Goal: Book appointment/travel/reservation

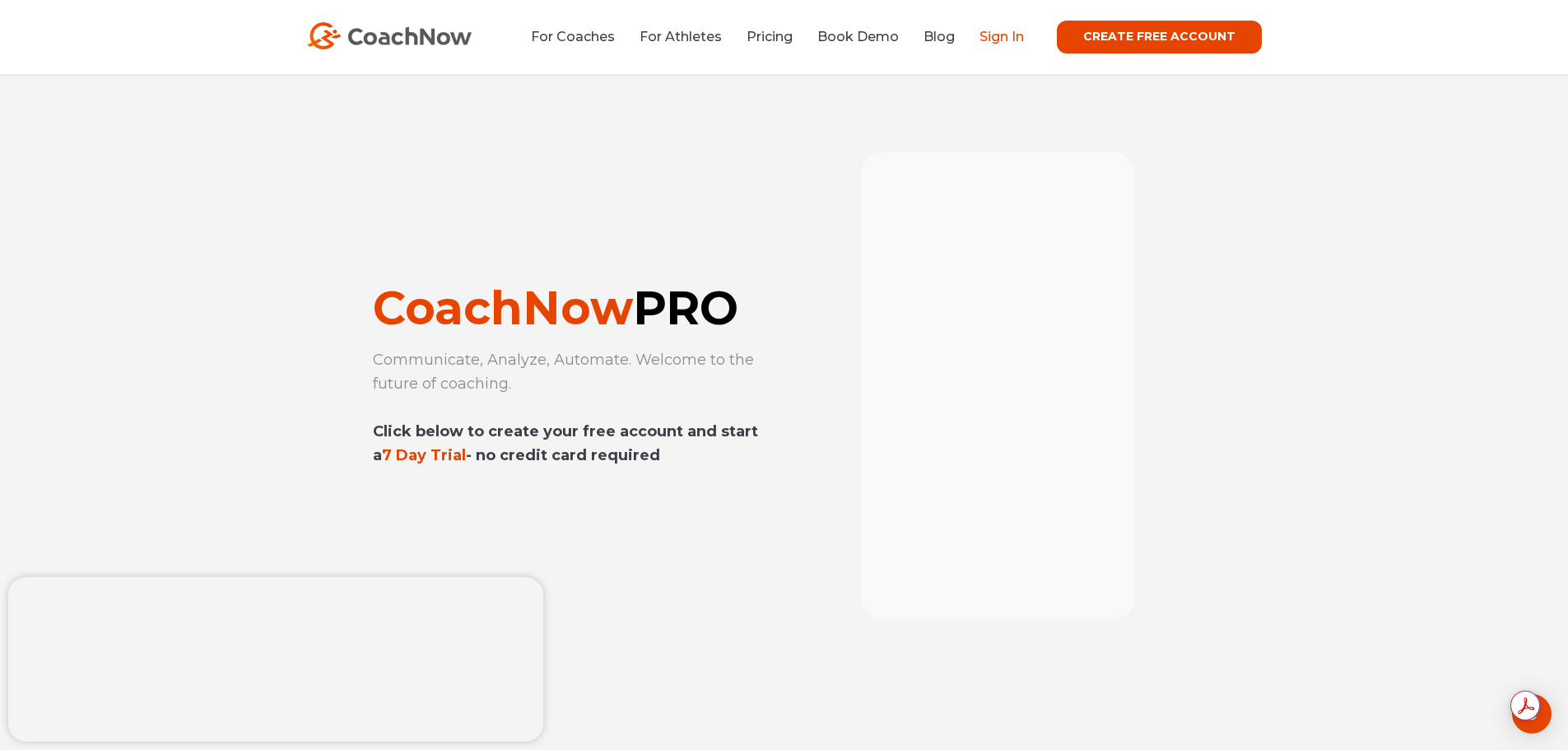
click at [987, 36] on link "Sign In" at bounding box center [1002, 36] width 45 height 15
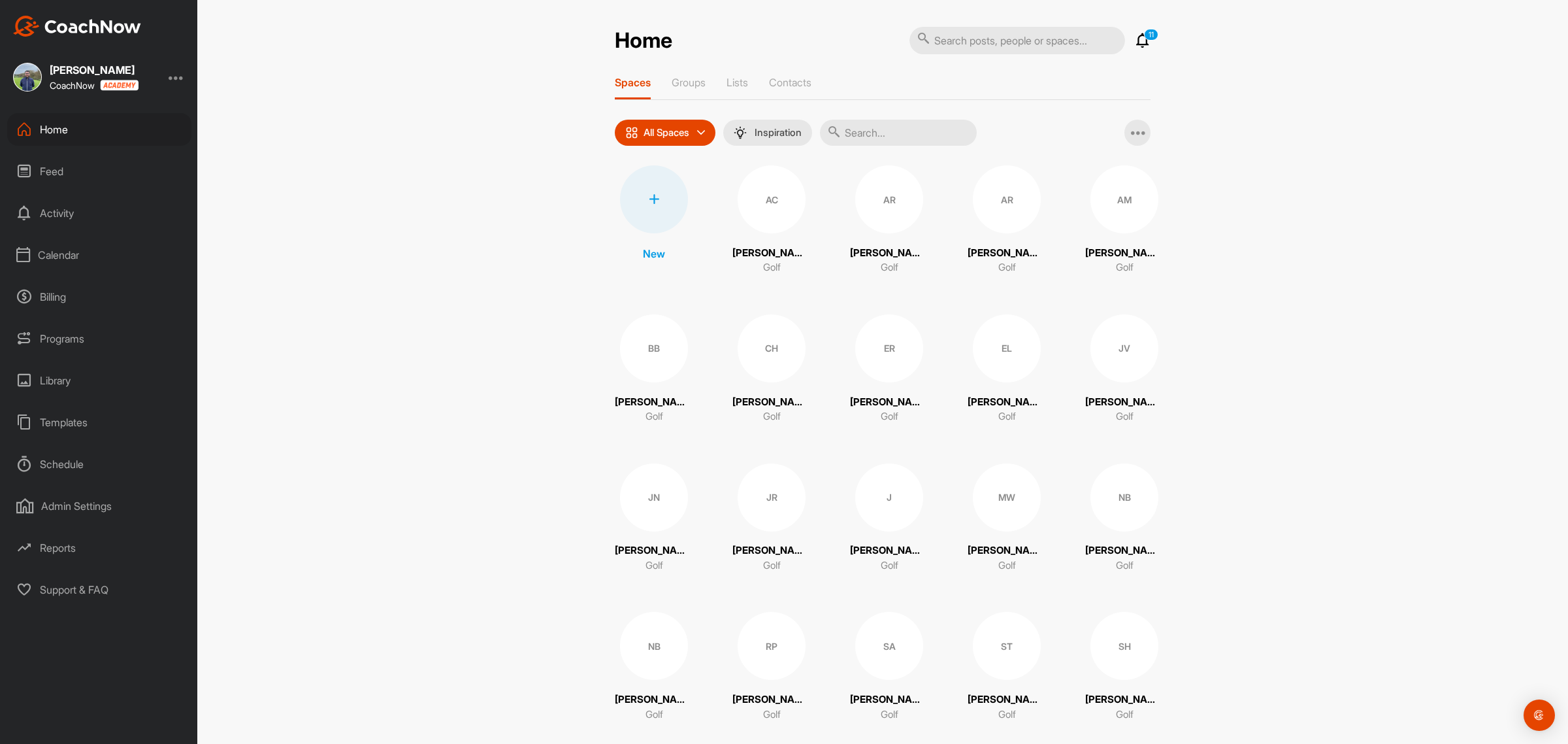
click at [65, 250] on div "Calendar" at bounding box center [99, 255] width 184 height 33
click at [107, 320] on div "Facility Calendar" at bounding box center [114, 321] width 155 height 28
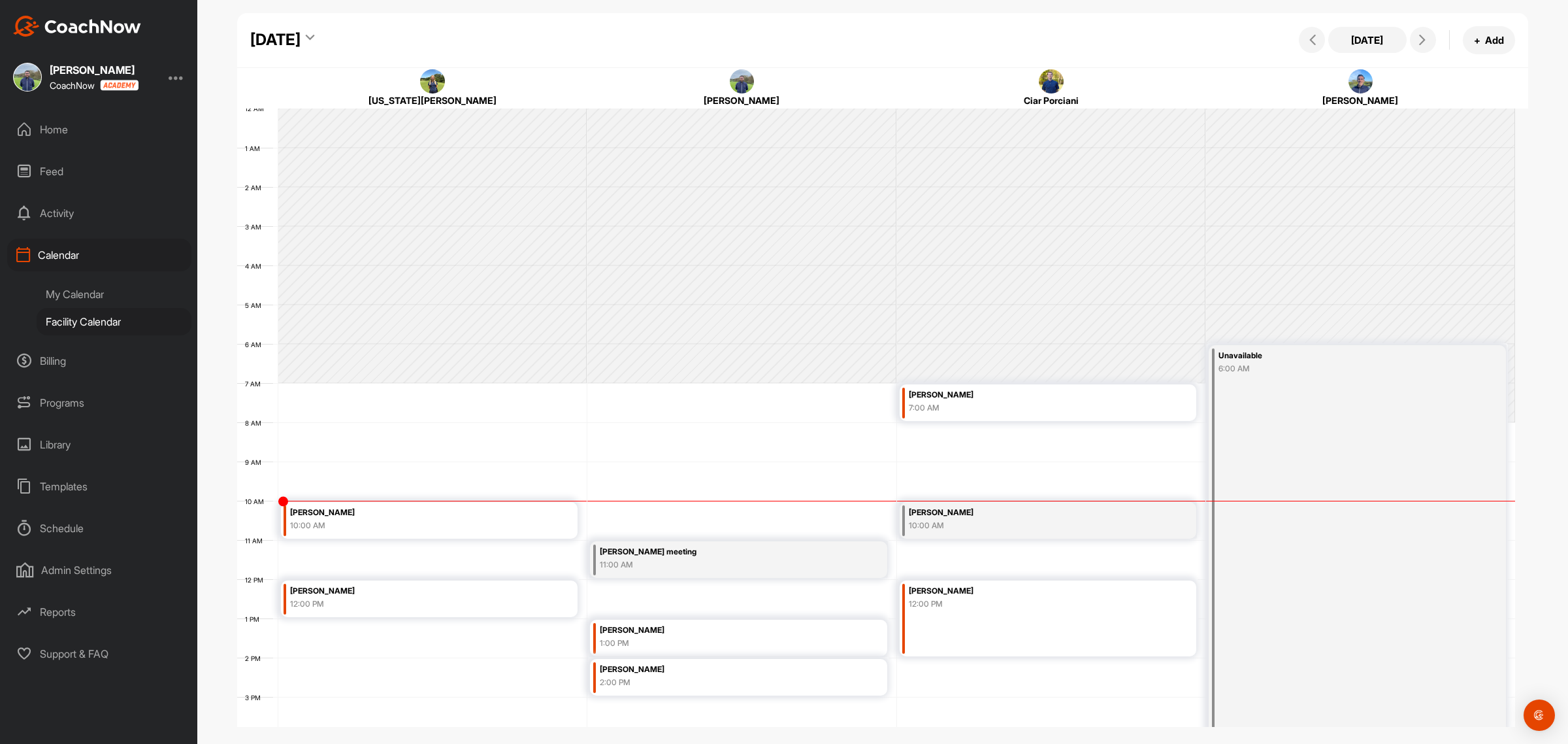
scroll to position [226, 0]
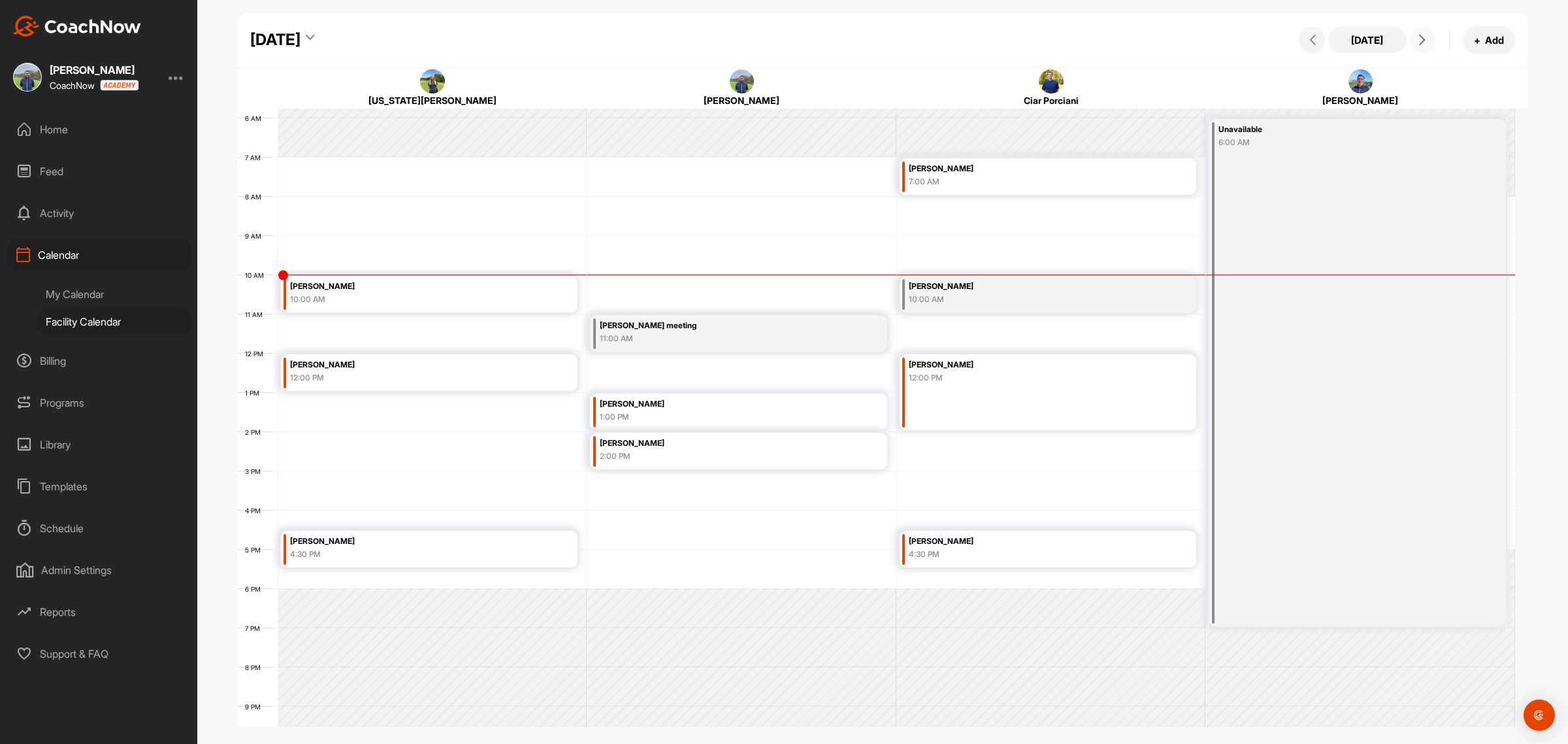
click at [1420, 38] on icon at bounding box center [1422, 40] width 11 height 11
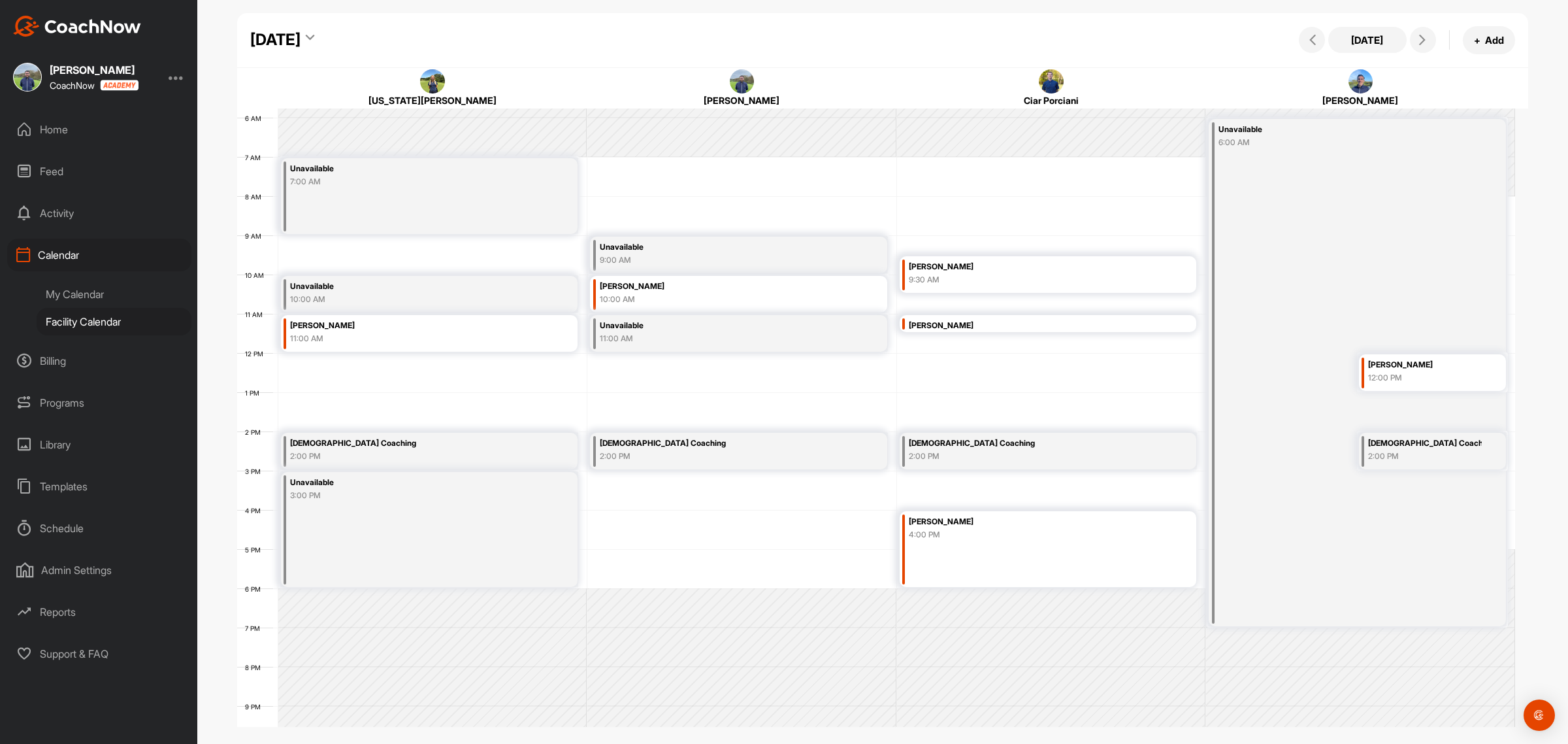
click at [315, 45] on icon at bounding box center [310, 40] width 9 height 13
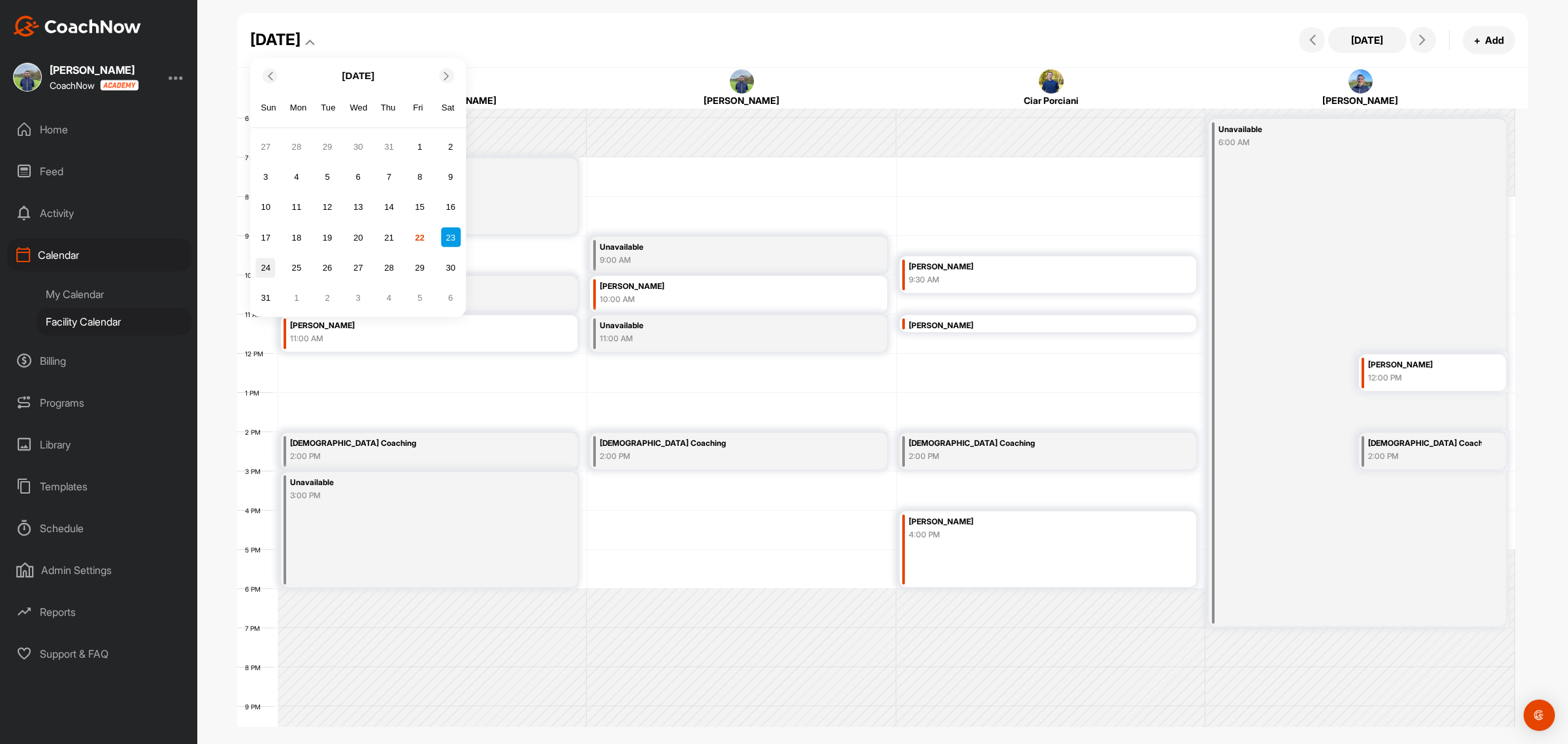
click at [266, 266] on div "24" at bounding box center [266, 268] width 20 height 20
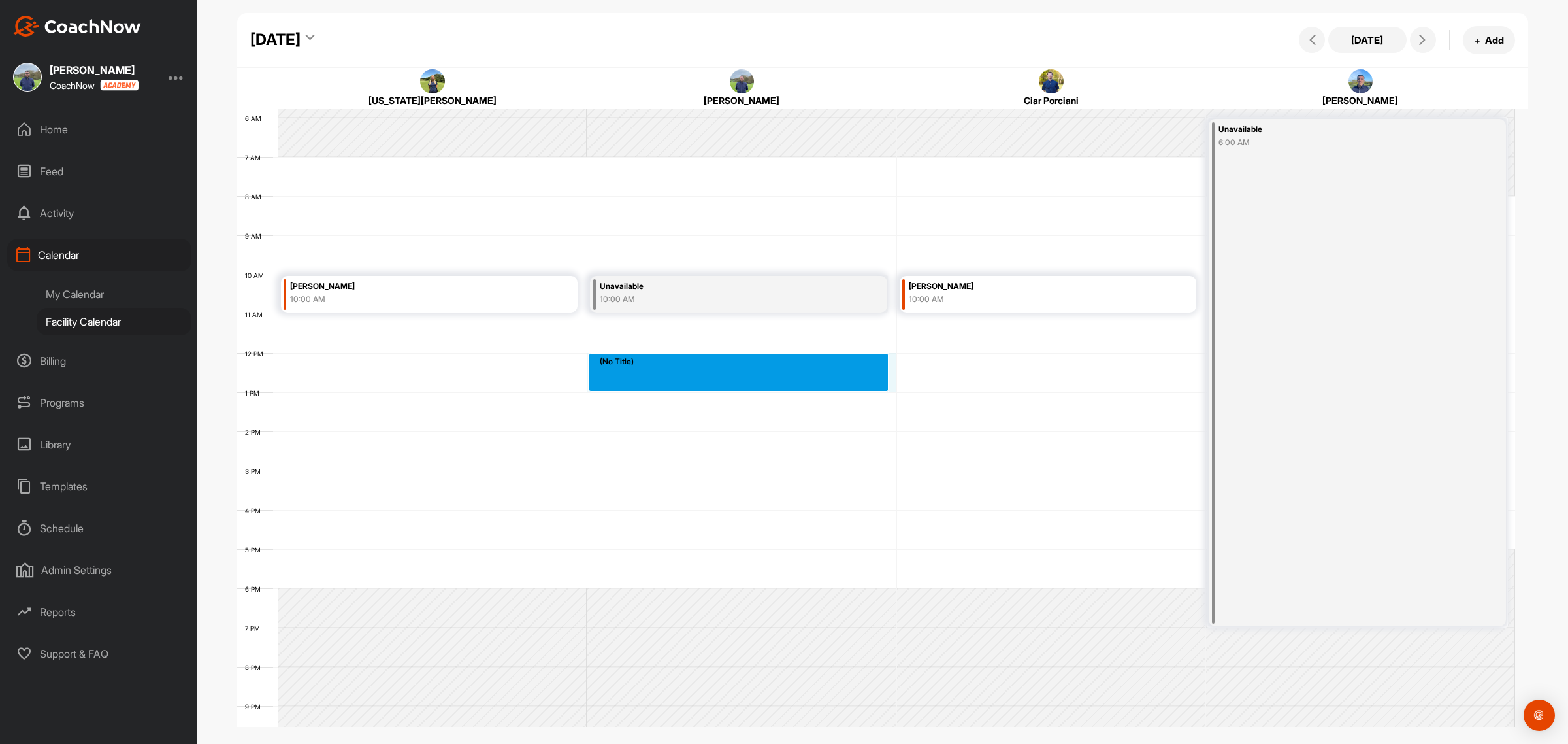
drag, startPoint x: 616, startPoint y: 362, endPoint x: 616, endPoint y: 376, distance: 14.0
click at [616, 376] on div "12 AM 1 AM 2 AM 3 AM 4 AM 5 AM 6 AM 7 AM 8 AM 9 AM 10 AM 11 AM 12 PM 1 PM 2 PM …" at bounding box center [876, 352] width 1278 height 942
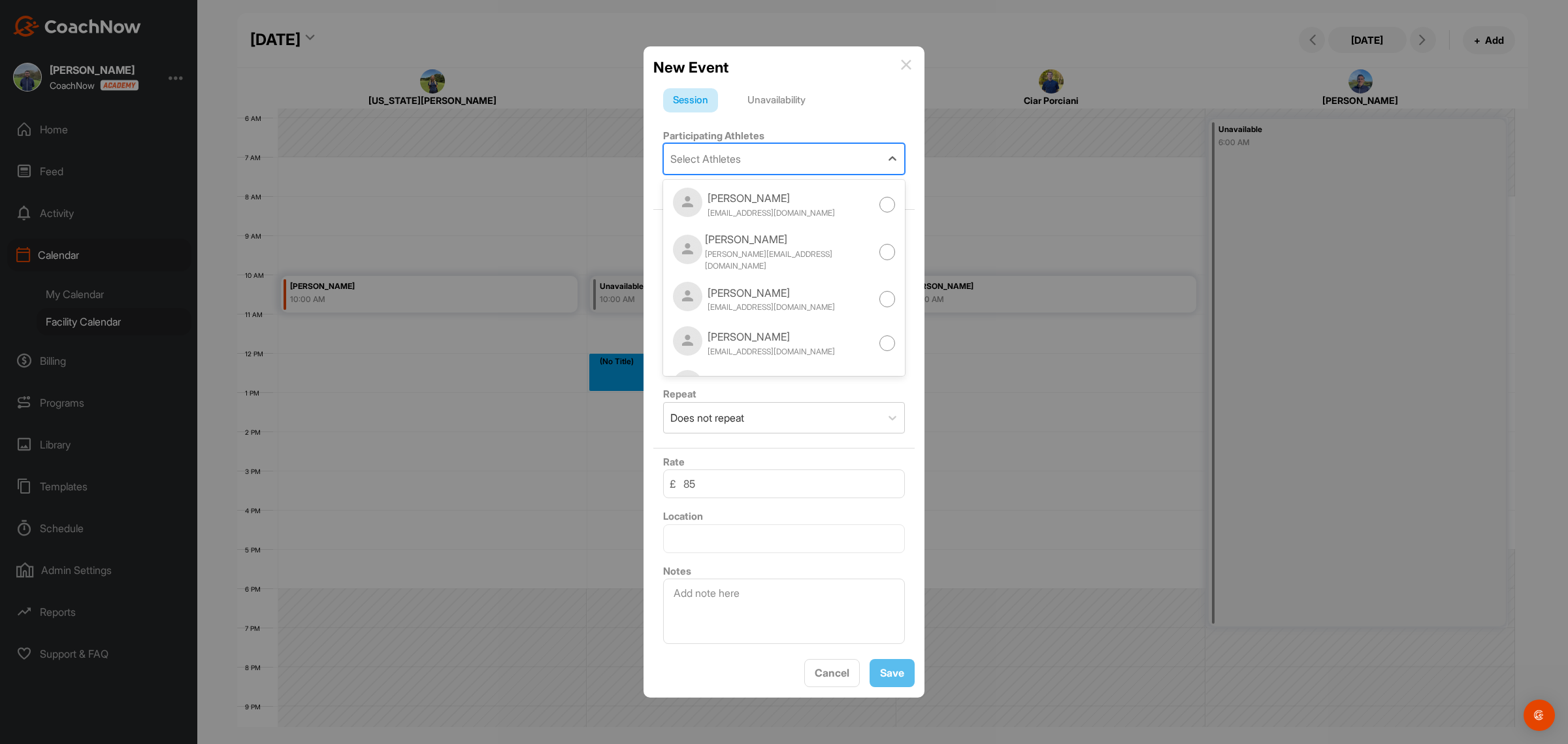
click at [770, 151] on div "Select Athletes" at bounding box center [772, 158] width 217 height 30
type input "t"
type input "s"
click at [712, 182] on div "+ Invite New Athlete" at bounding box center [784, 186] width 241 height 16
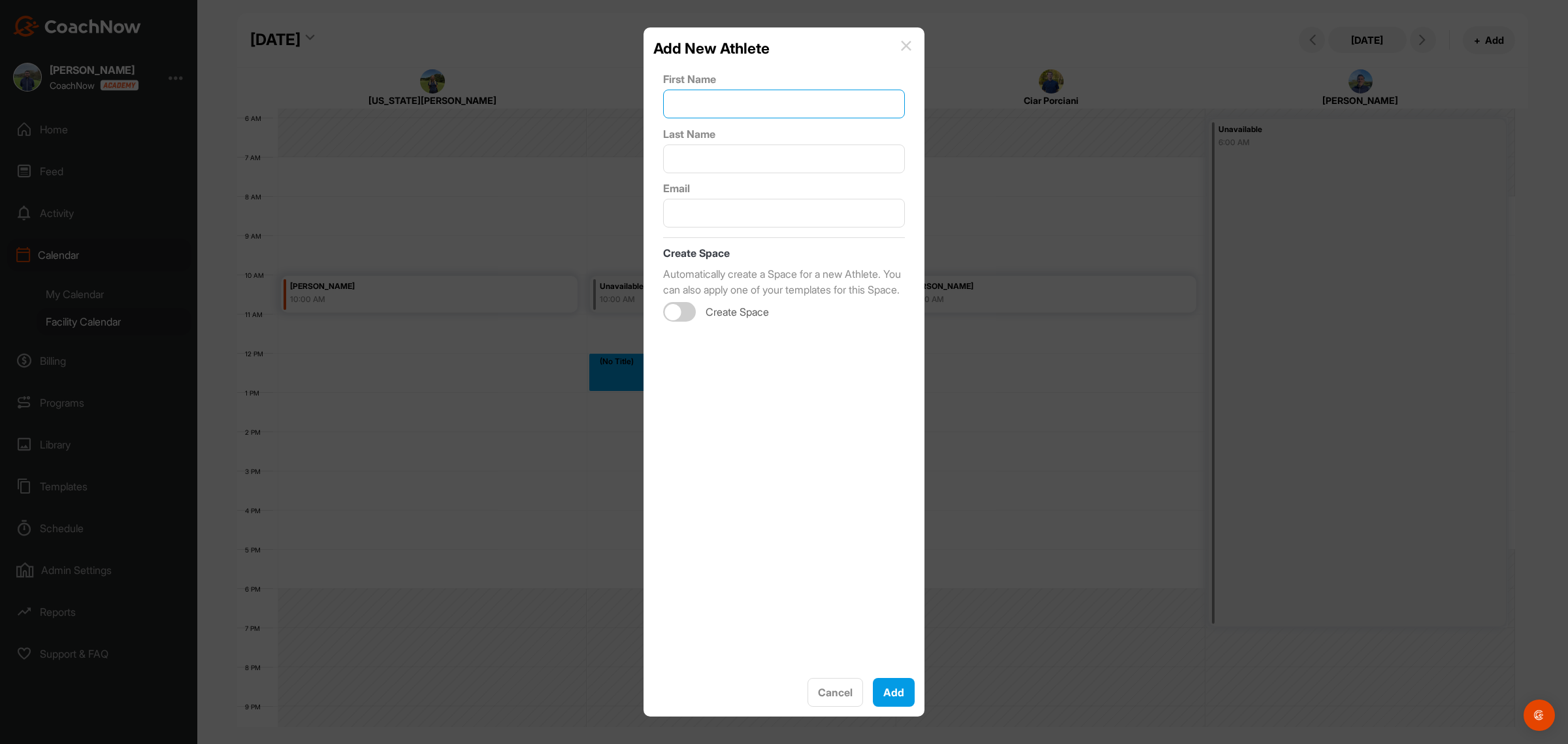
click at [709, 102] on input "text" at bounding box center [784, 104] width 241 height 28
type input "Thomas"
type input "Smith"
click at [740, 210] on input "text" at bounding box center [784, 213] width 241 height 28
paste input "smith.thomas@hotmail.co.uk"
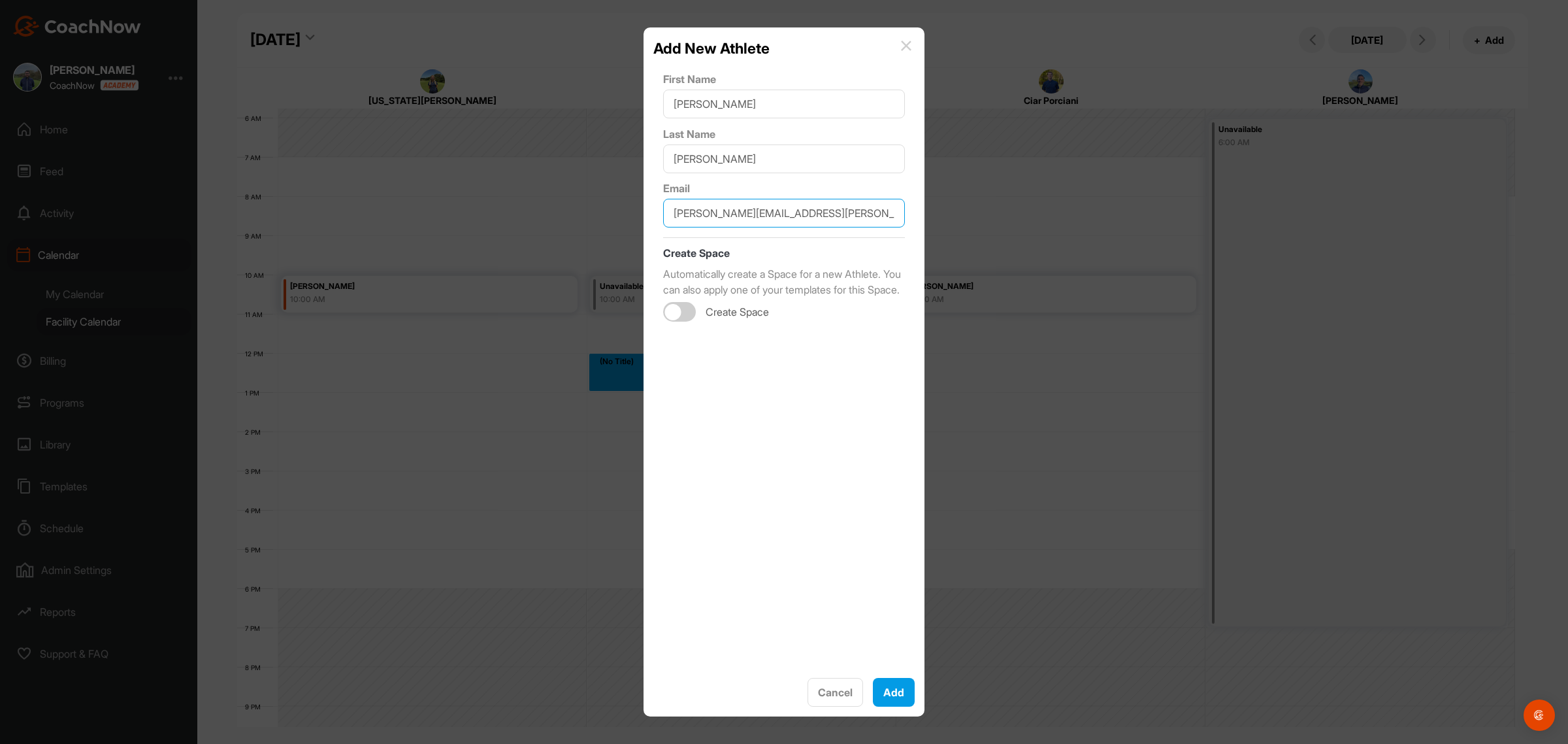
type input "smith.thomas@hotmail.co.uk"
click at [672, 320] on div at bounding box center [673, 312] width 16 height 16
checkbox input "true"
click at [883, 694] on button "Add" at bounding box center [893, 692] width 42 height 28
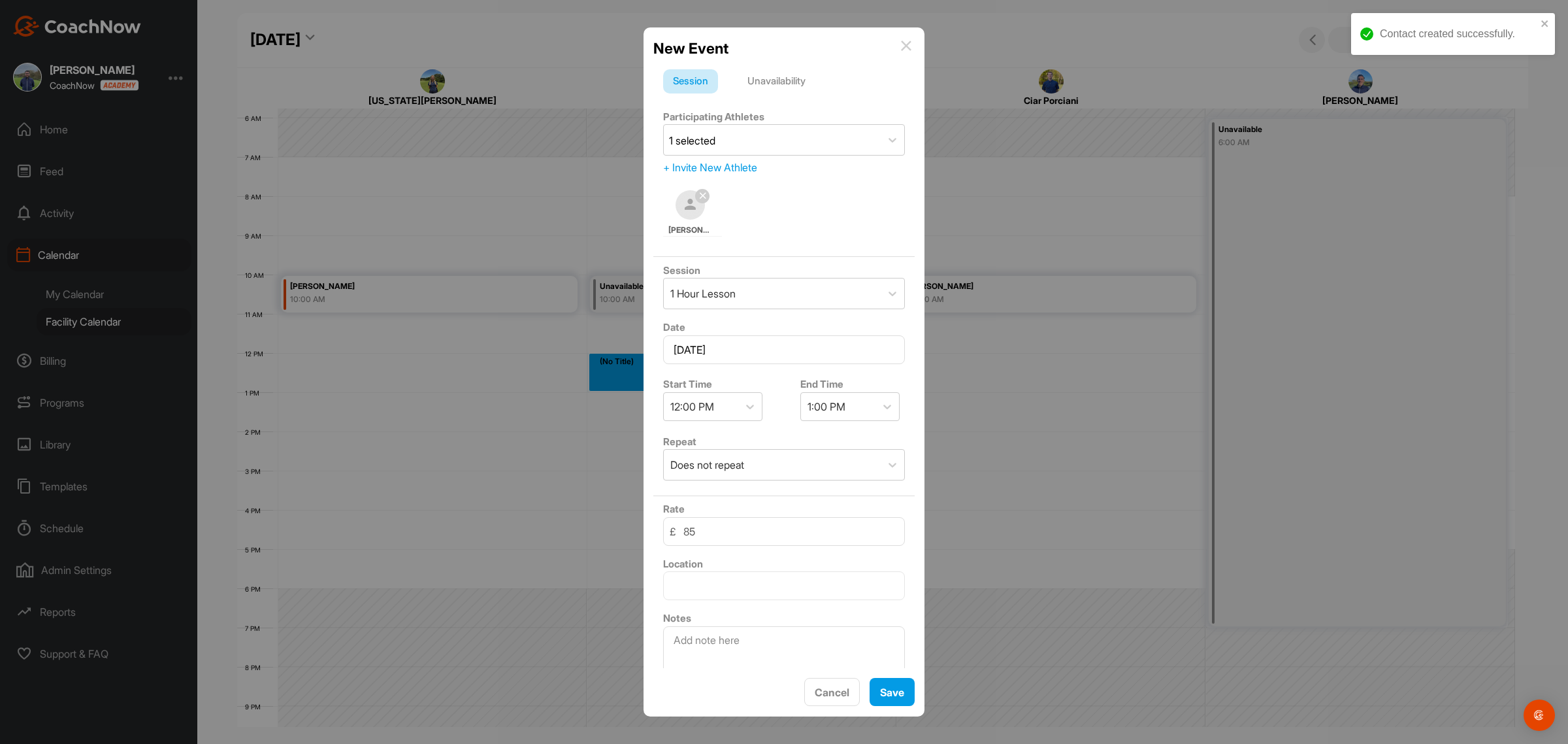
click at [707, 600] on div "Location" at bounding box center [784, 578] width 261 height 55
click at [692, 637] on textarea at bounding box center [784, 659] width 241 height 65
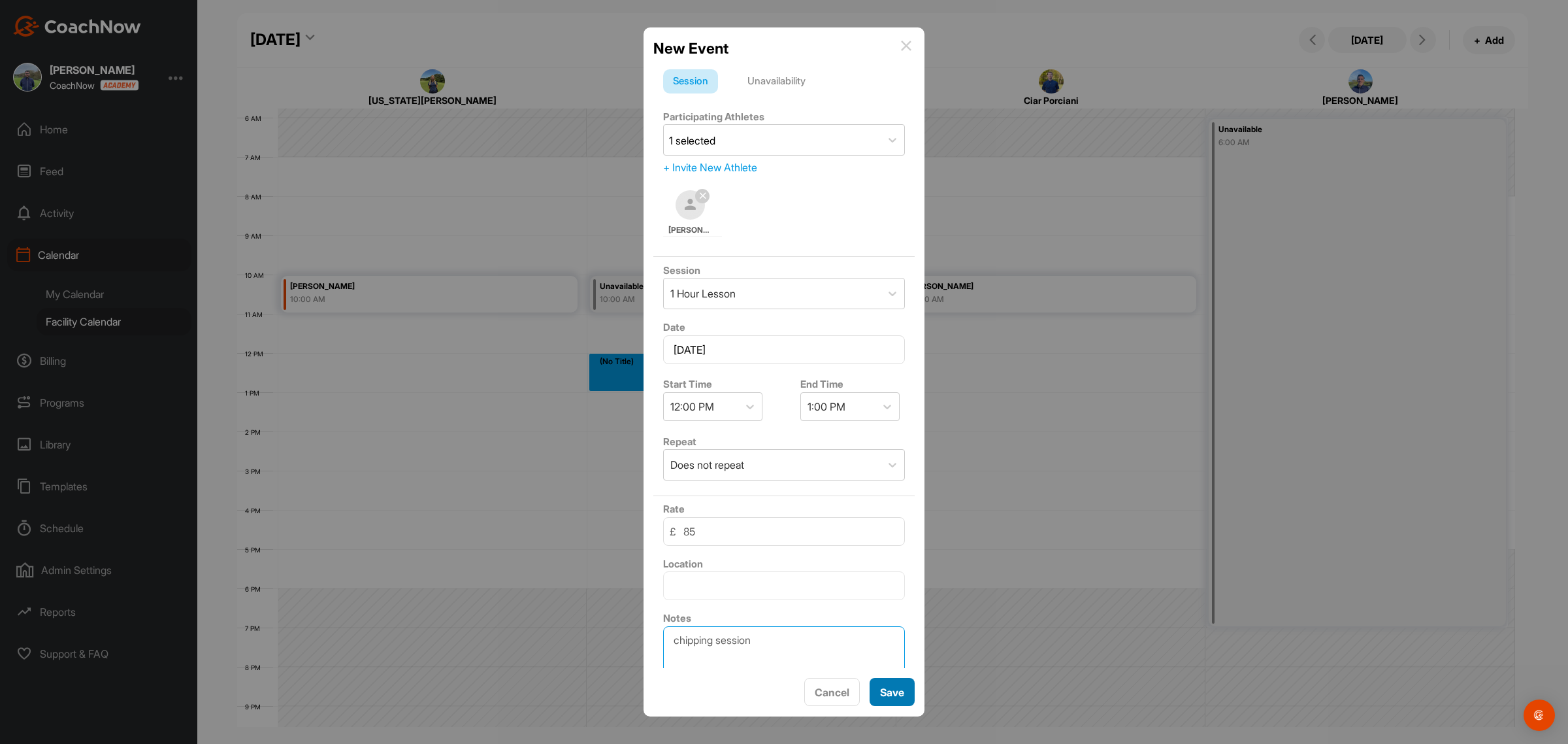
type textarea "chipping session"
click at [897, 684] on button "Save" at bounding box center [892, 692] width 45 height 28
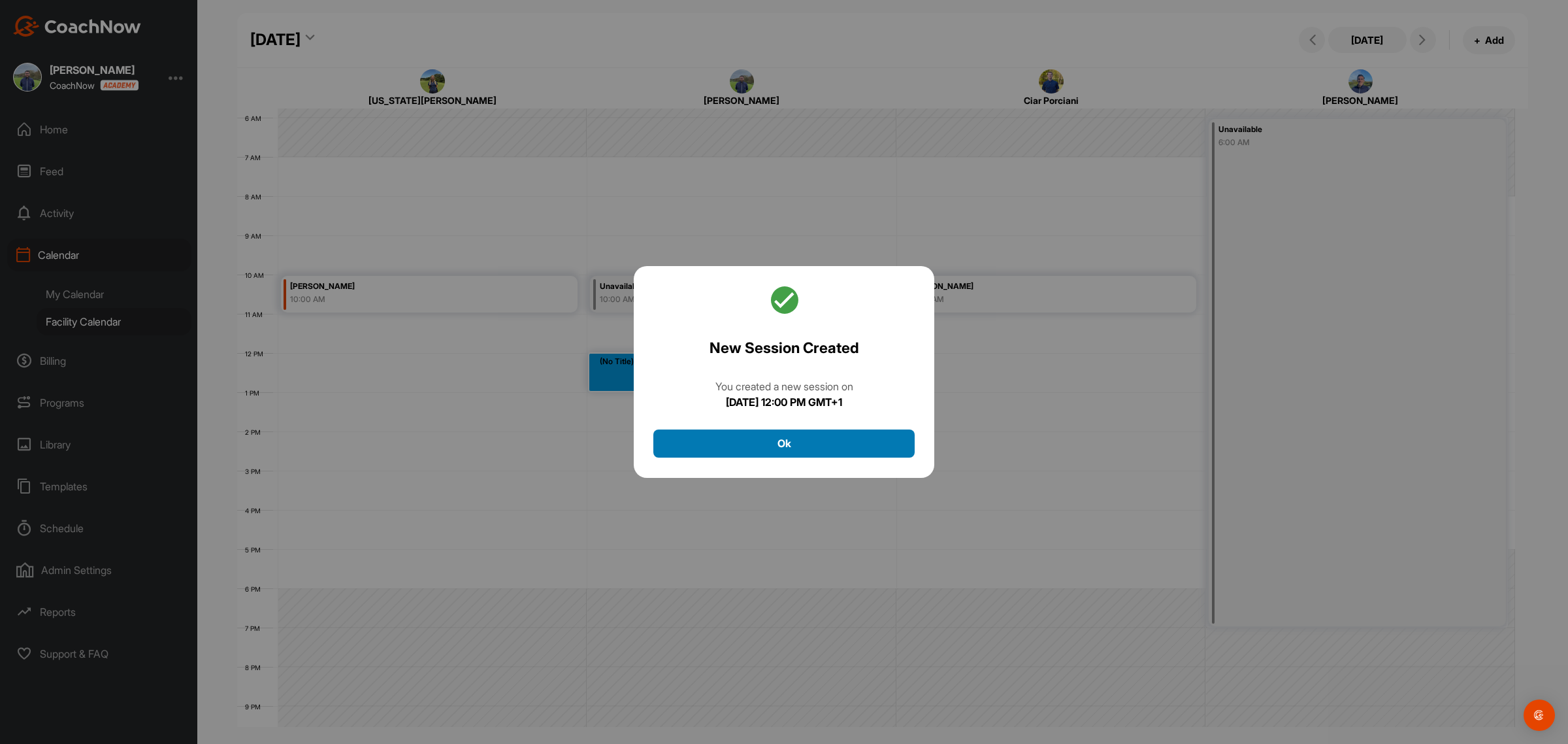
click at [846, 446] on button "Ok" at bounding box center [784, 443] width 261 height 28
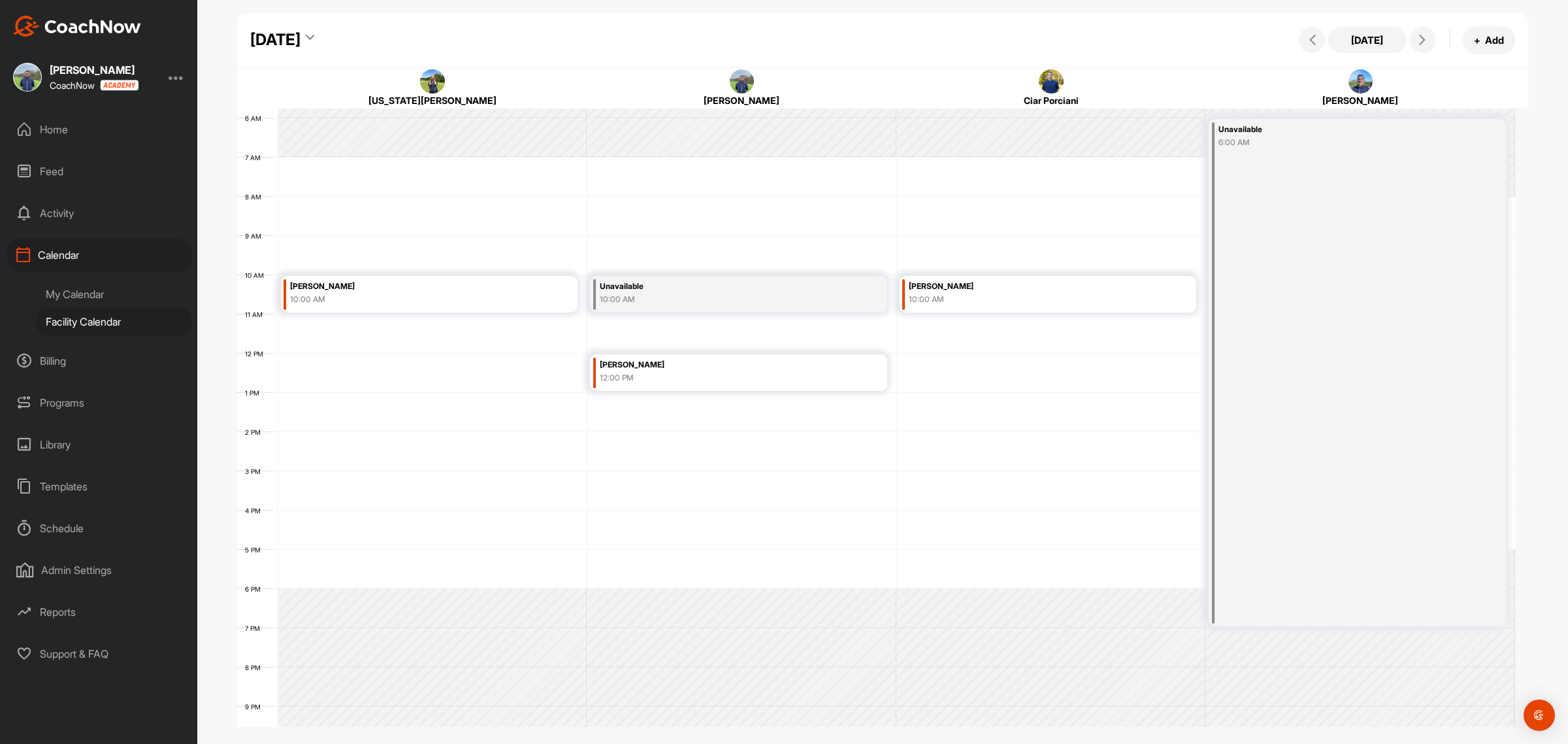
click at [300, 50] on div "Sunday, August 24, 2025" at bounding box center [275, 40] width 50 height 23
click at [372, 21] on div "Sunday, August 24, 2025 Today + Add" at bounding box center [883, 40] width 1291 height 55
click at [300, 35] on div "Sunday, August 24, 2025" at bounding box center [275, 40] width 50 height 23
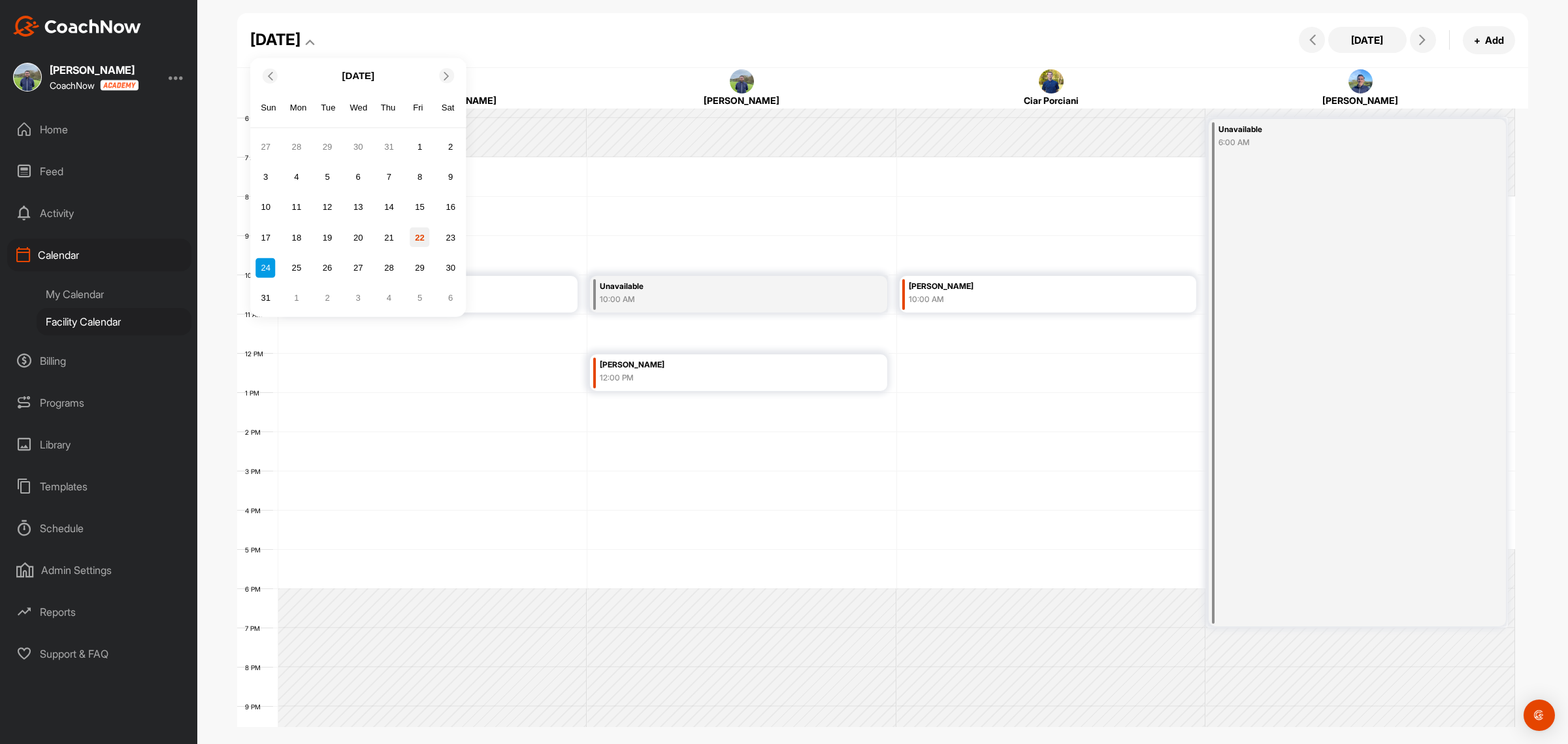
click at [415, 230] on div "22" at bounding box center [420, 237] width 20 height 20
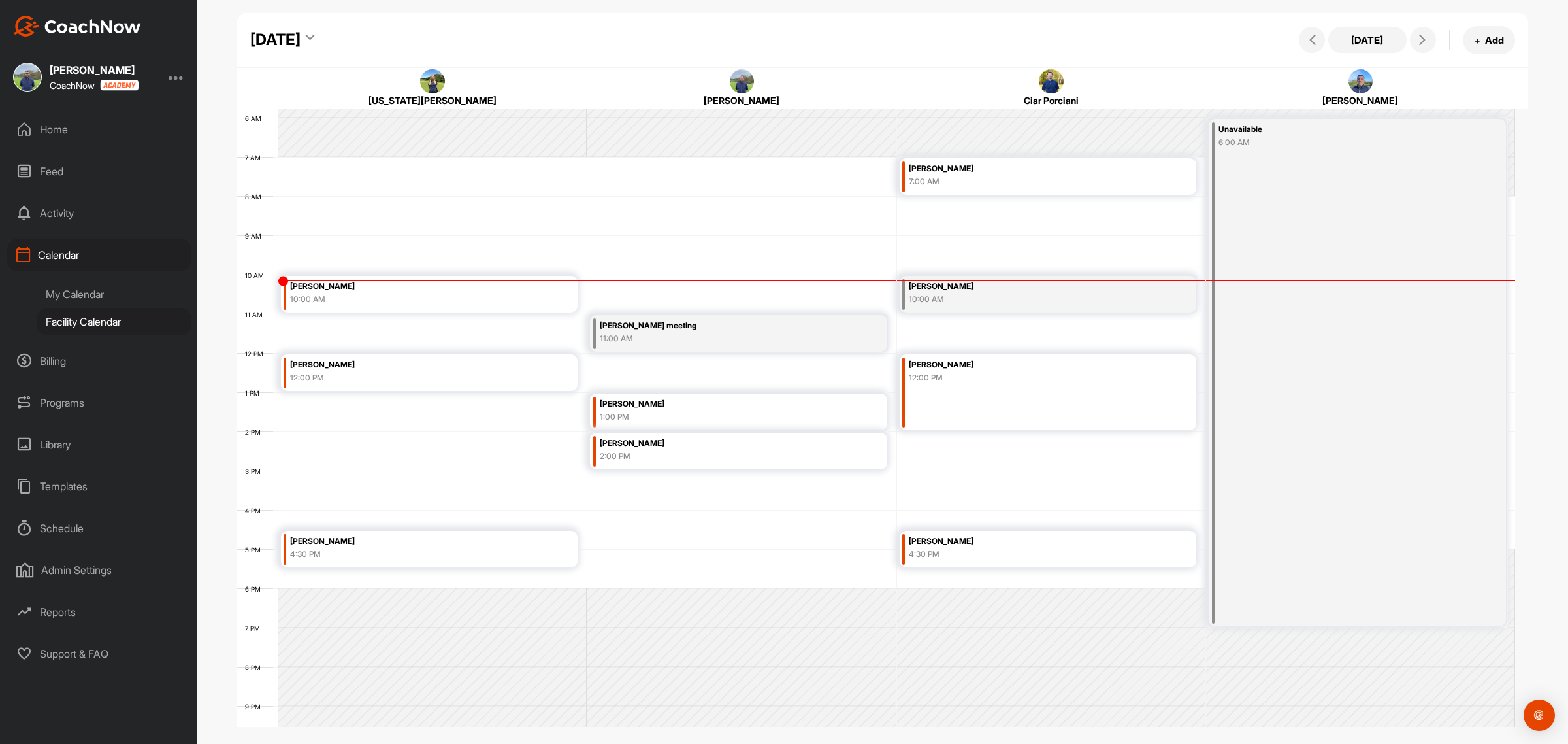
click at [487, 556] on div "4:30 PM" at bounding box center [407, 554] width 233 height 12
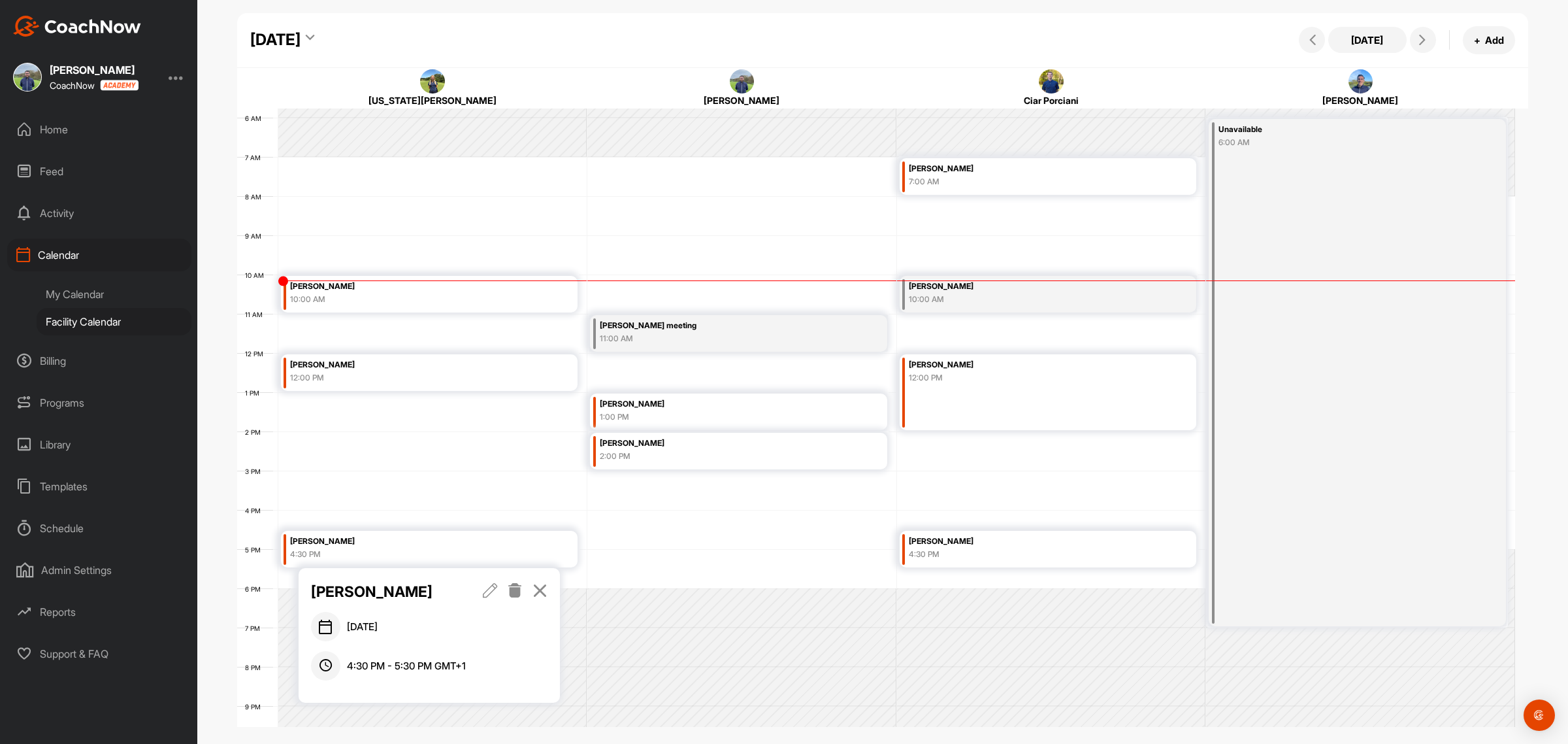
click at [987, 551] on div "4:30 PM" at bounding box center [1025, 554] width 233 height 12
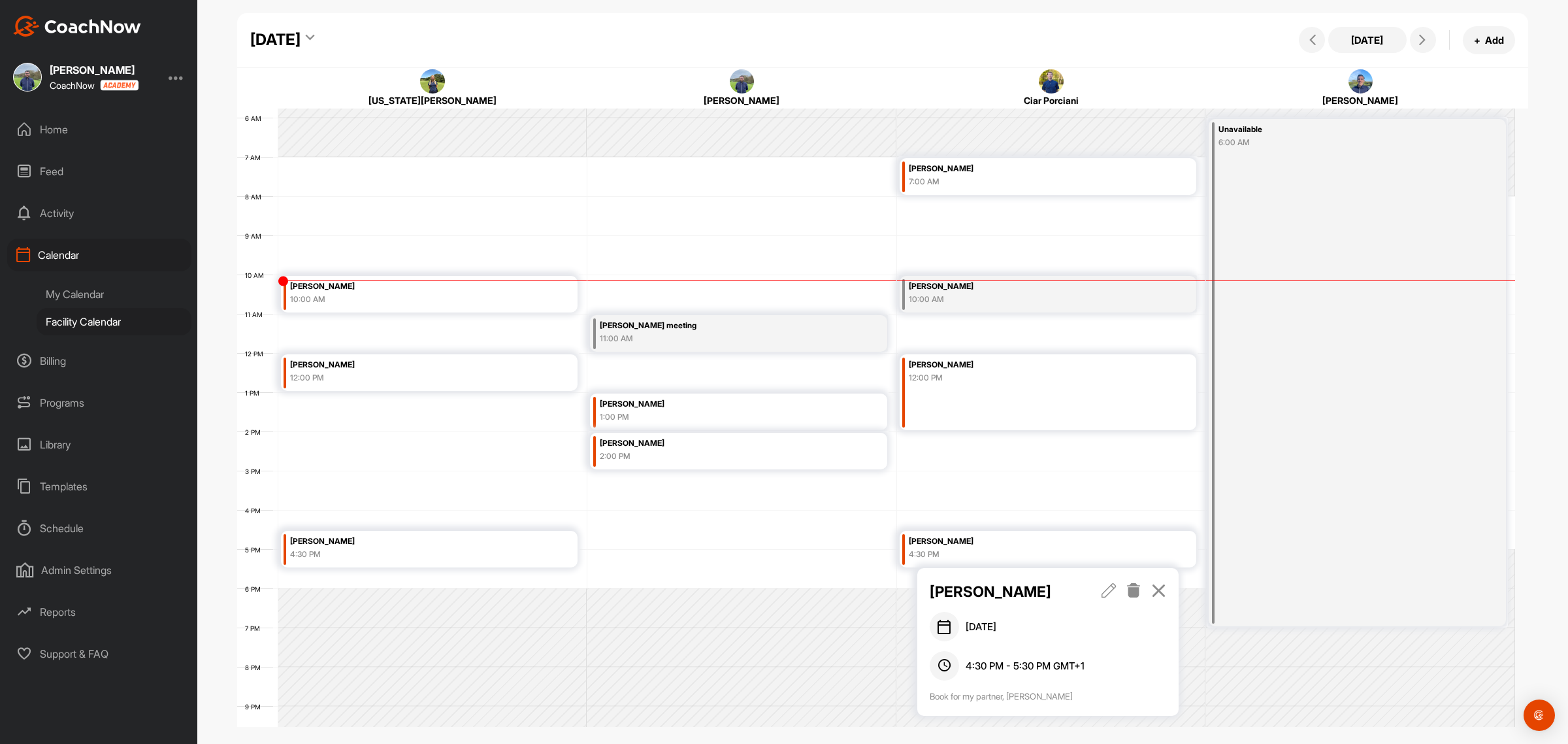
click at [965, 25] on div "Friday, August 22, 2025 Today + Add" at bounding box center [883, 40] width 1291 height 55
click at [1153, 591] on icon at bounding box center [1158, 591] width 15 height 14
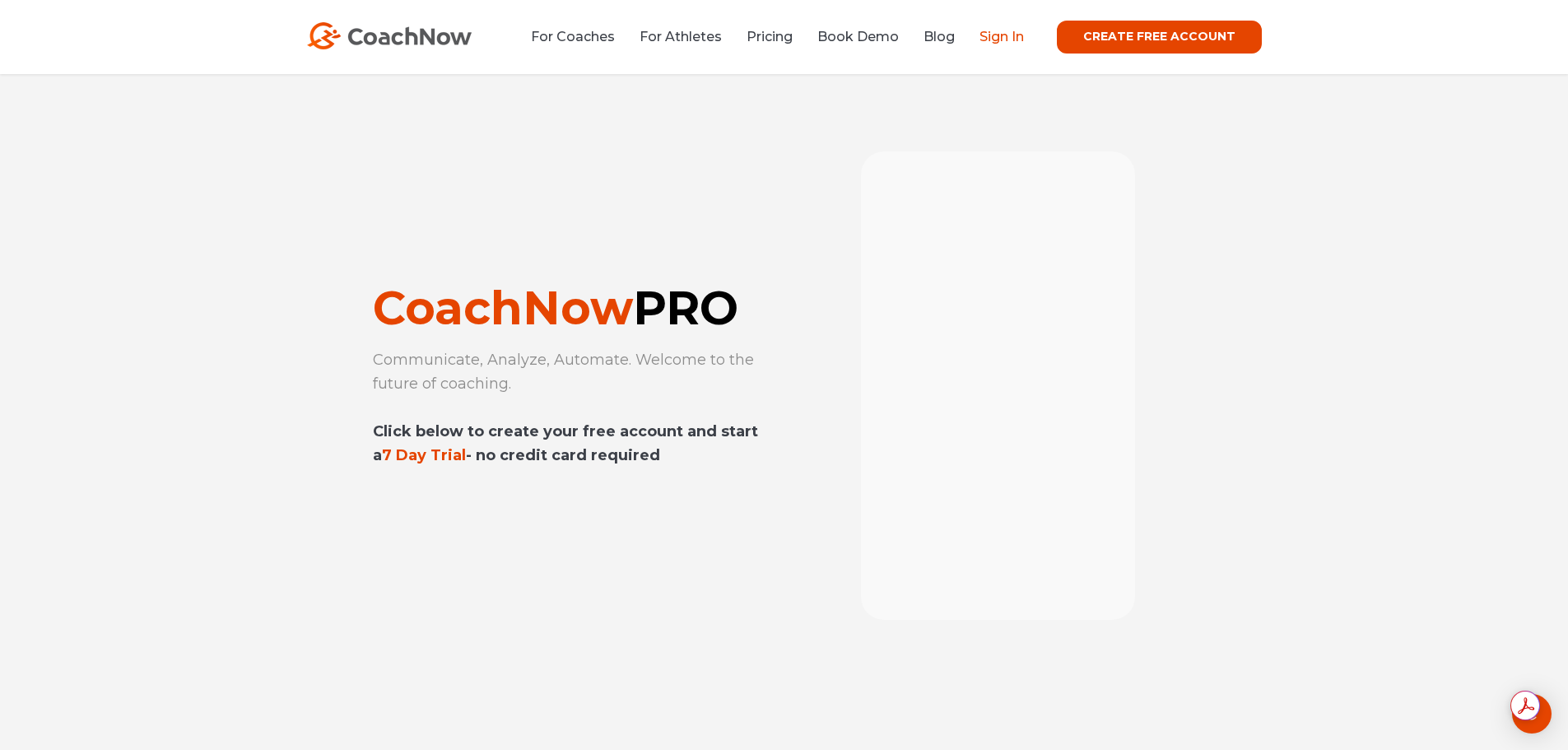
click at [1002, 36] on link "Sign In" at bounding box center [1002, 36] width 45 height 15
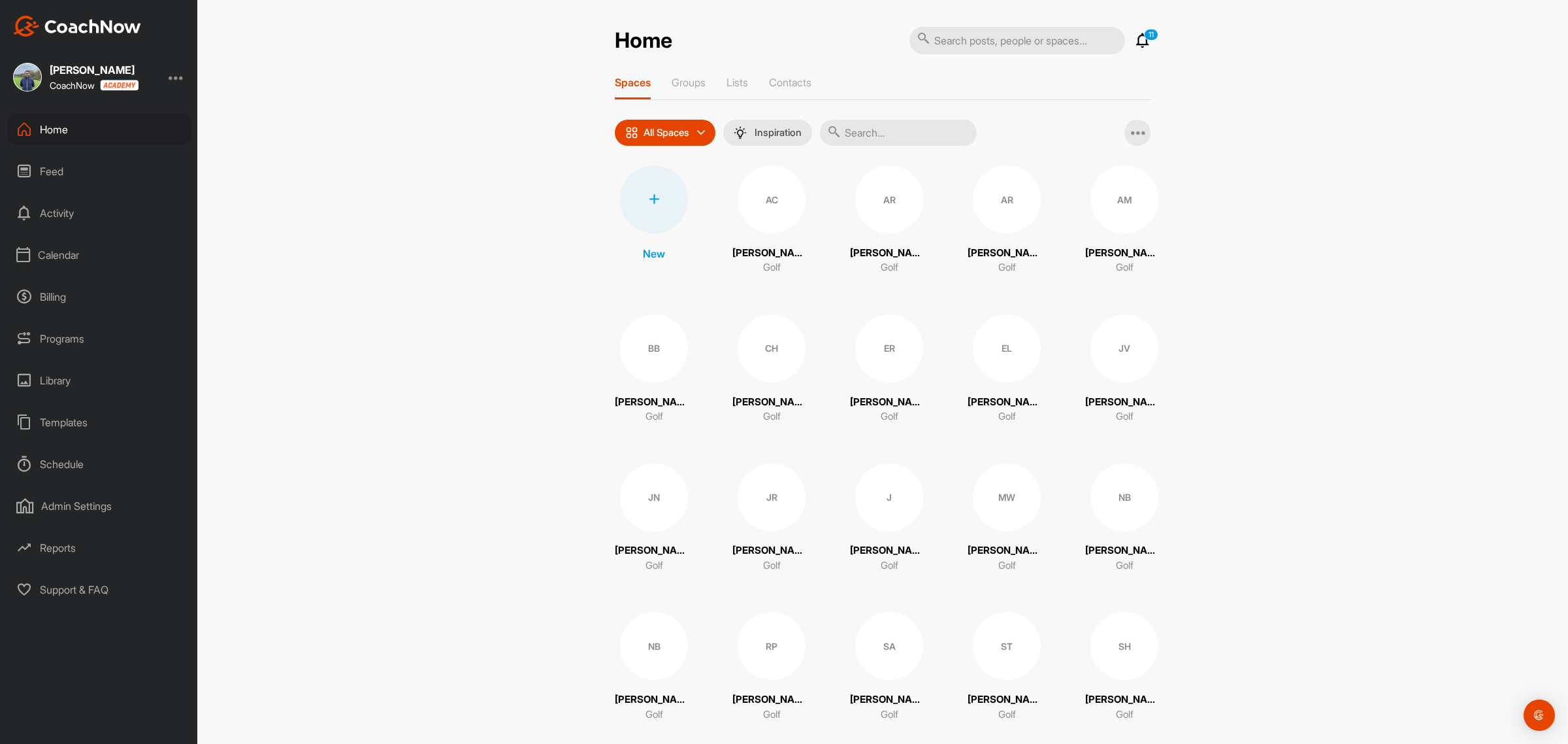
click at [74, 252] on div "Calendar" at bounding box center [99, 255] width 184 height 33
click at [89, 323] on div "Facility Calendar" at bounding box center [114, 321] width 155 height 28
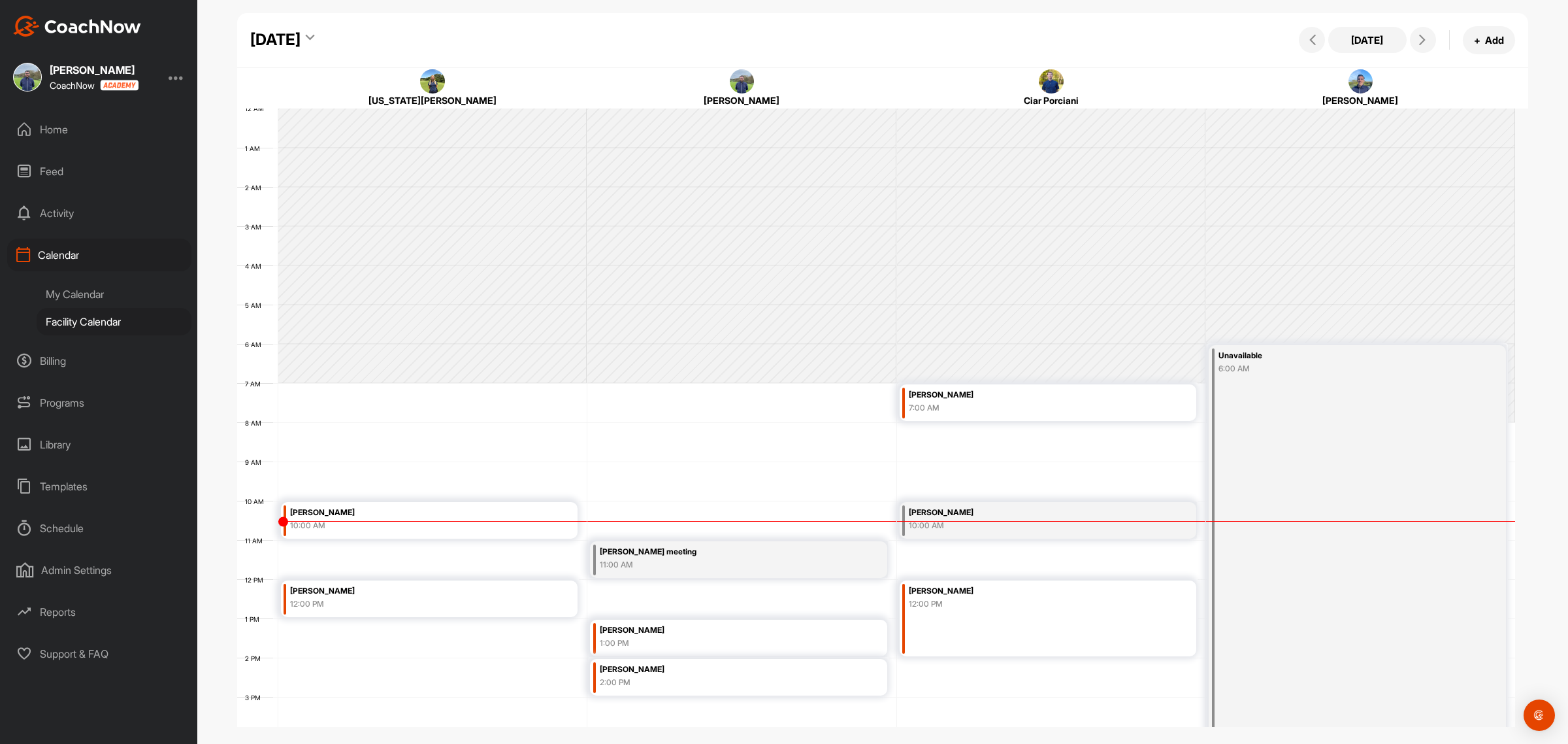
scroll to position [226, 0]
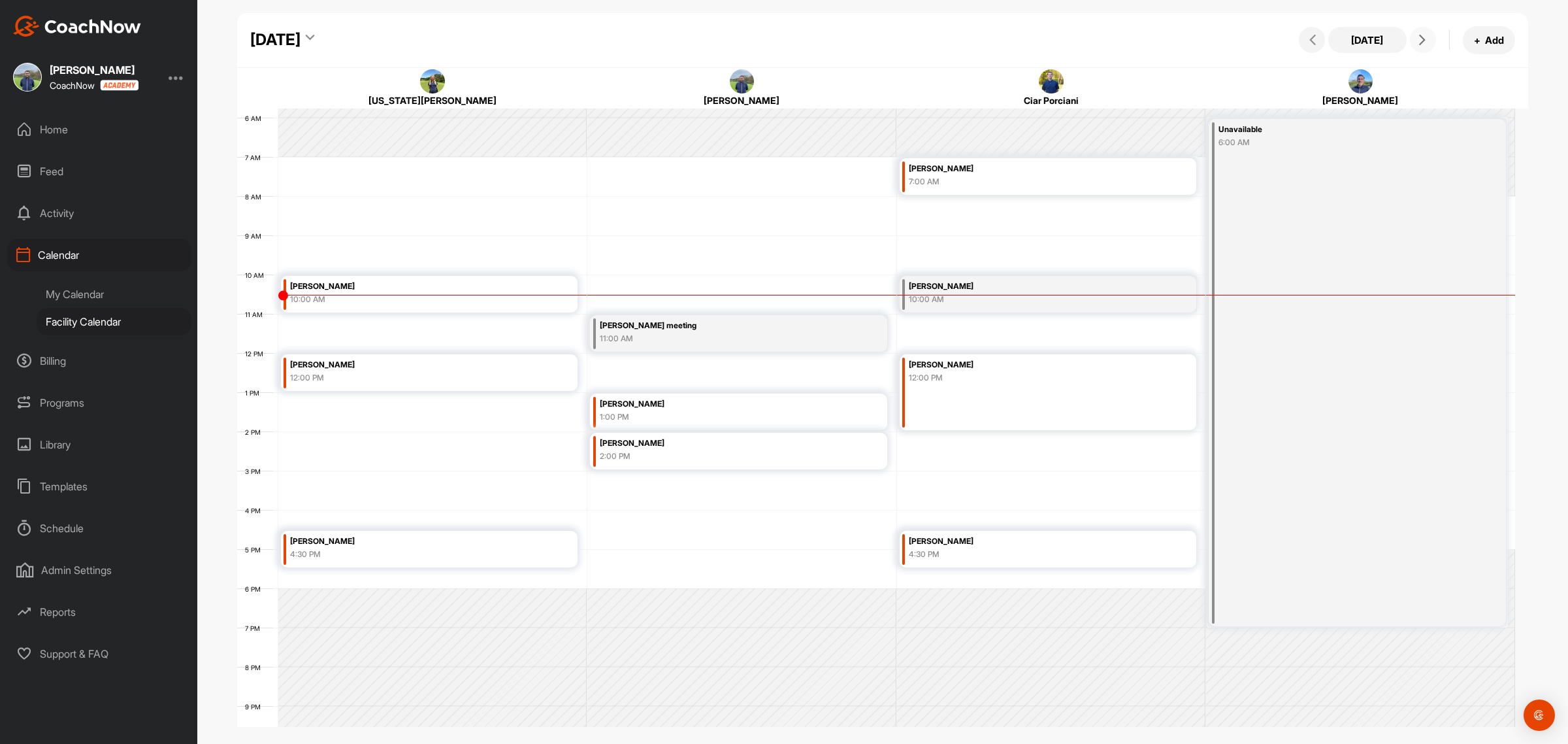
click at [1422, 39] on icon at bounding box center [1422, 40] width 11 height 11
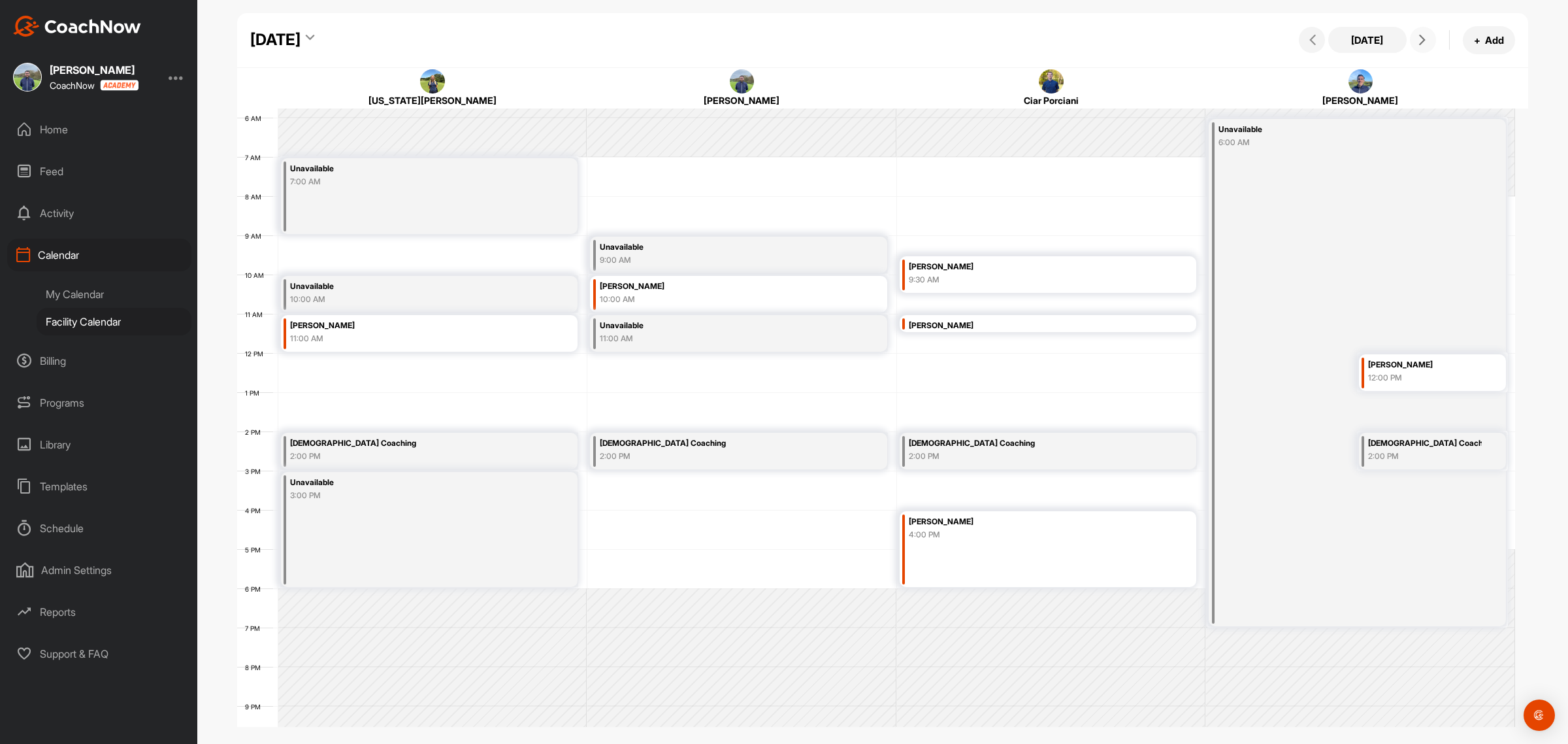
click at [672, 446] on div "[DEMOGRAPHIC_DATA] Coaching" at bounding box center [717, 443] width 233 height 15
click at [824, 490] on icon at bounding box center [824, 492] width 15 height 14
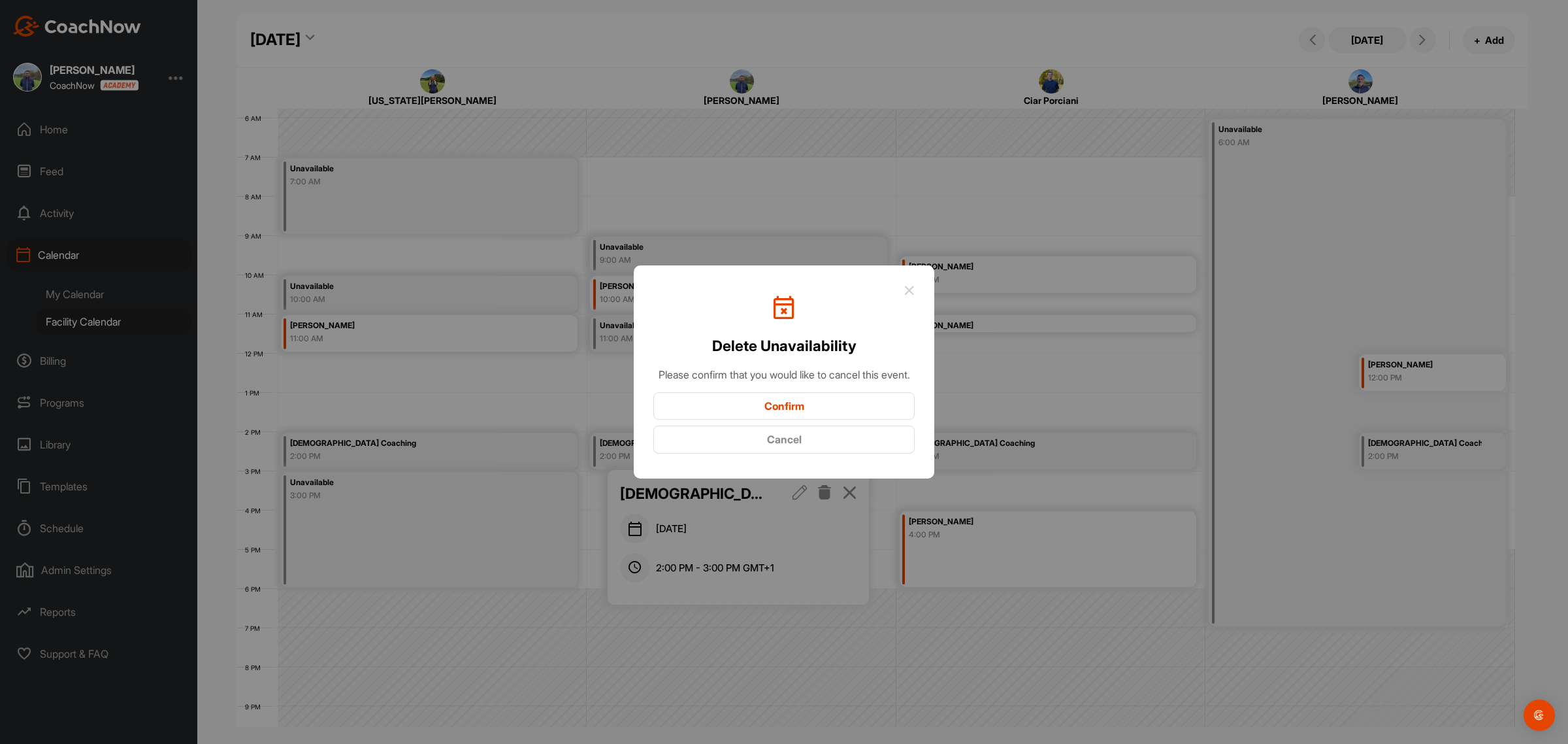
click at [800, 416] on button "Confirm" at bounding box center [784, 406] width 261 height 28
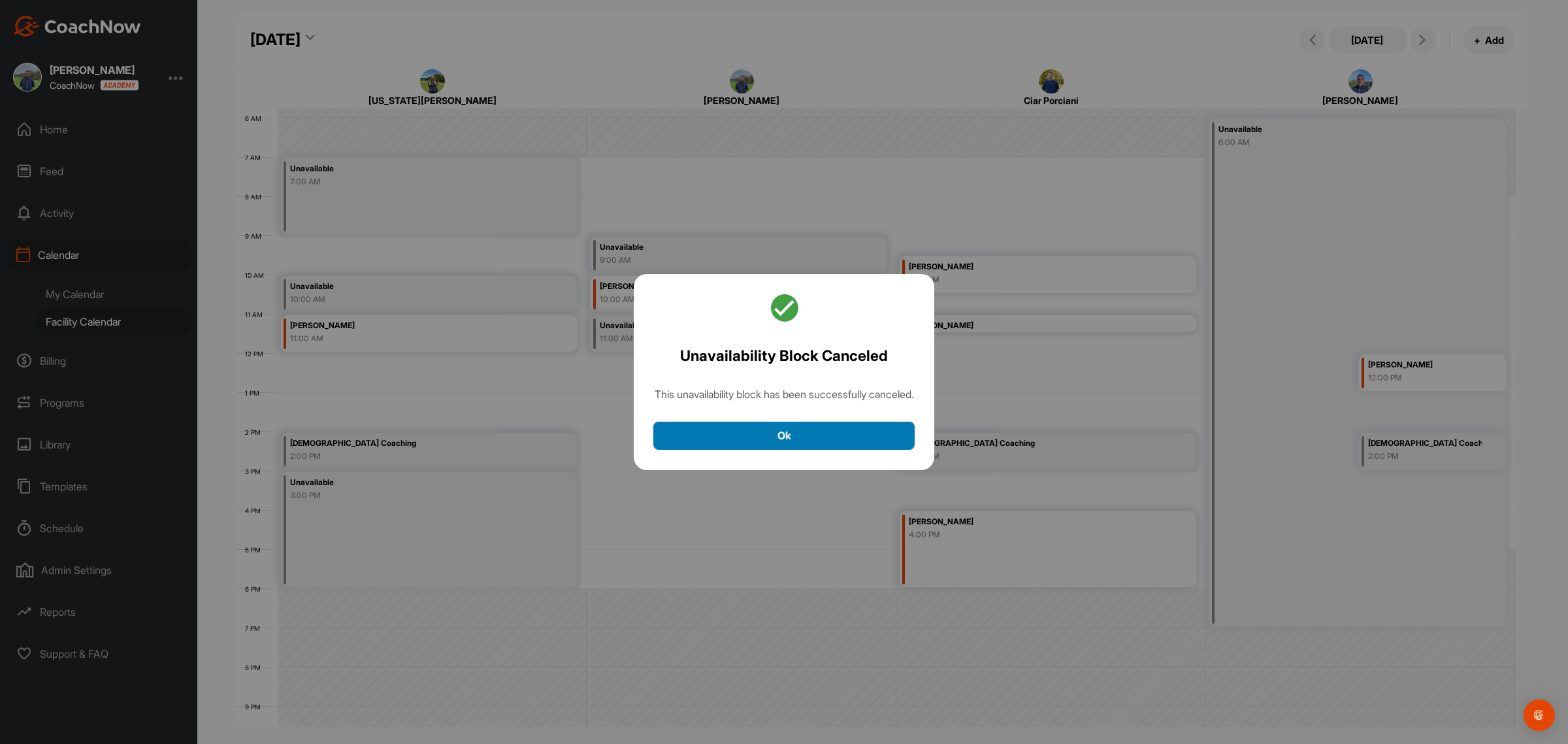
click at [749, 448] on button "Ok" at bounding box center [784, 436] width 261 height 28
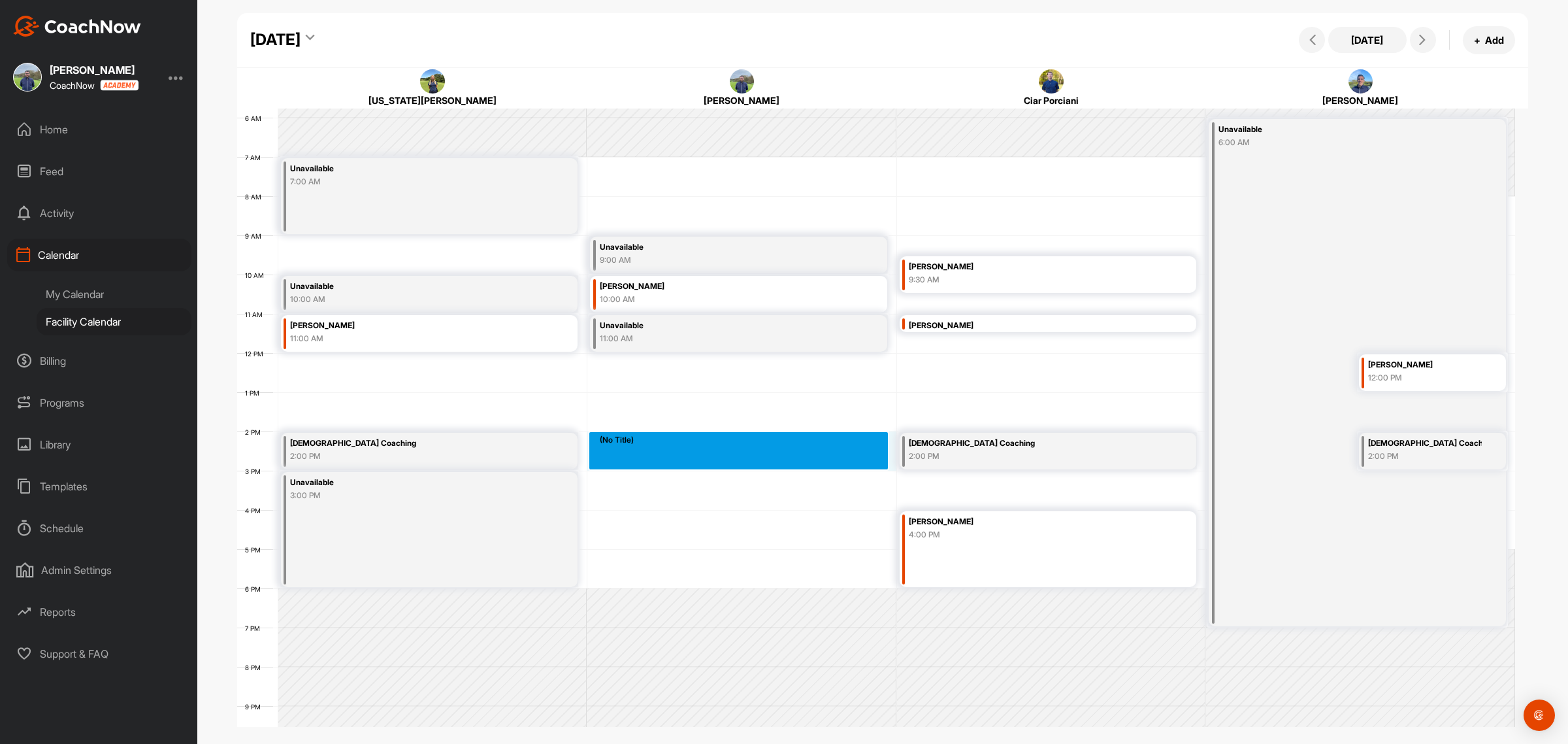
drag, startPoint x: 662, startPoint y: 438, endPoint x: 665, endPoint y: 459, distance: 21.2
click at [665, 459] on div "12 AM 1 AM 2 AM 3 AM 4 AM 5 AM 6 AM 7 AM 8 AM 9 AM 10 AM 11 AM 12 PM 1 PM 2 PM …" at bounding box center [876, 352] width 1278 height 942
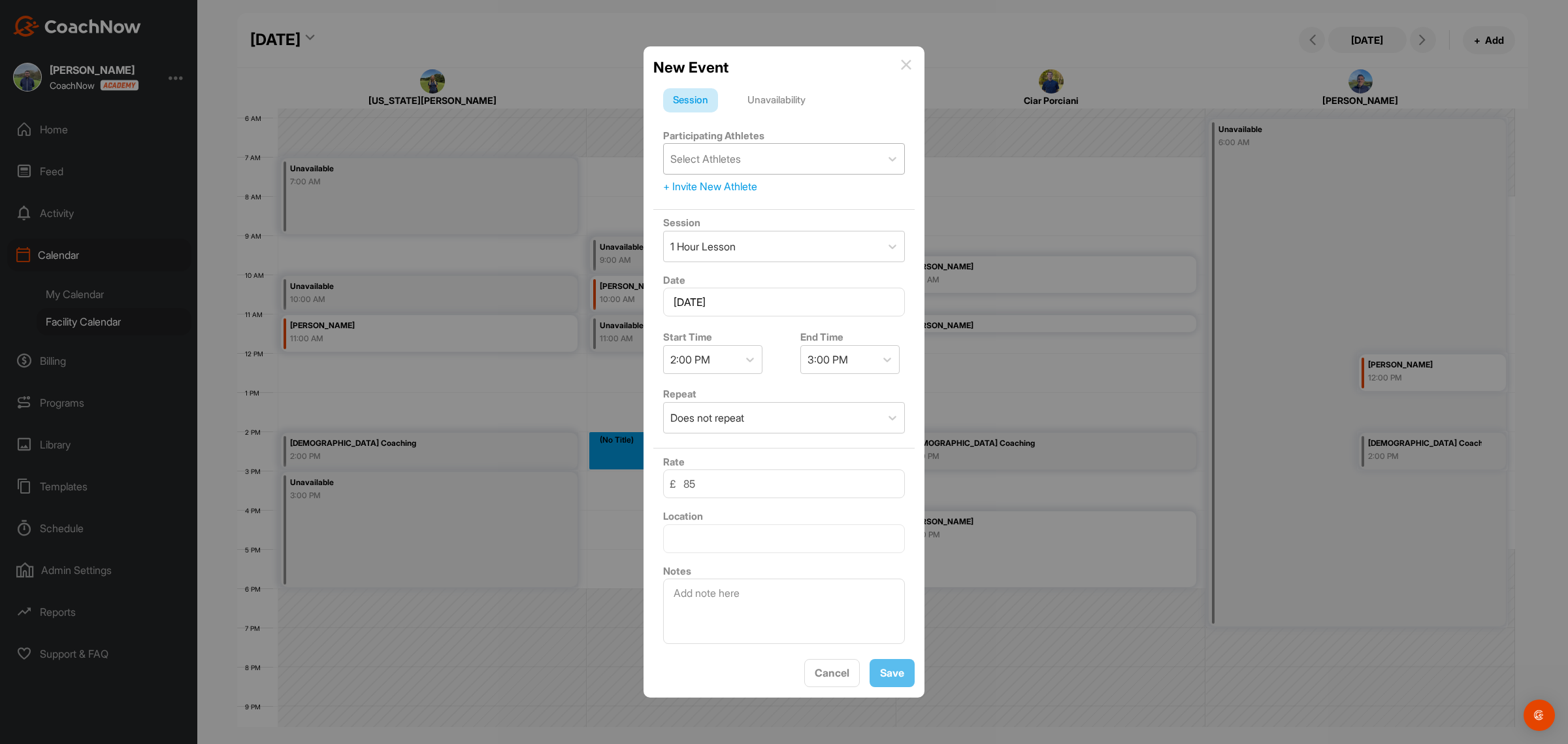
click at [733, 155] on div "Select Athletes" at bounding box center [705, 159] width 70 height 16
type input "[PERSON_NAME]"
click at [790, 207] on div "[EMAIL_ADDRESS][DOMAIN_NAME]" at bounding box center [771, 213] width 127 height 12
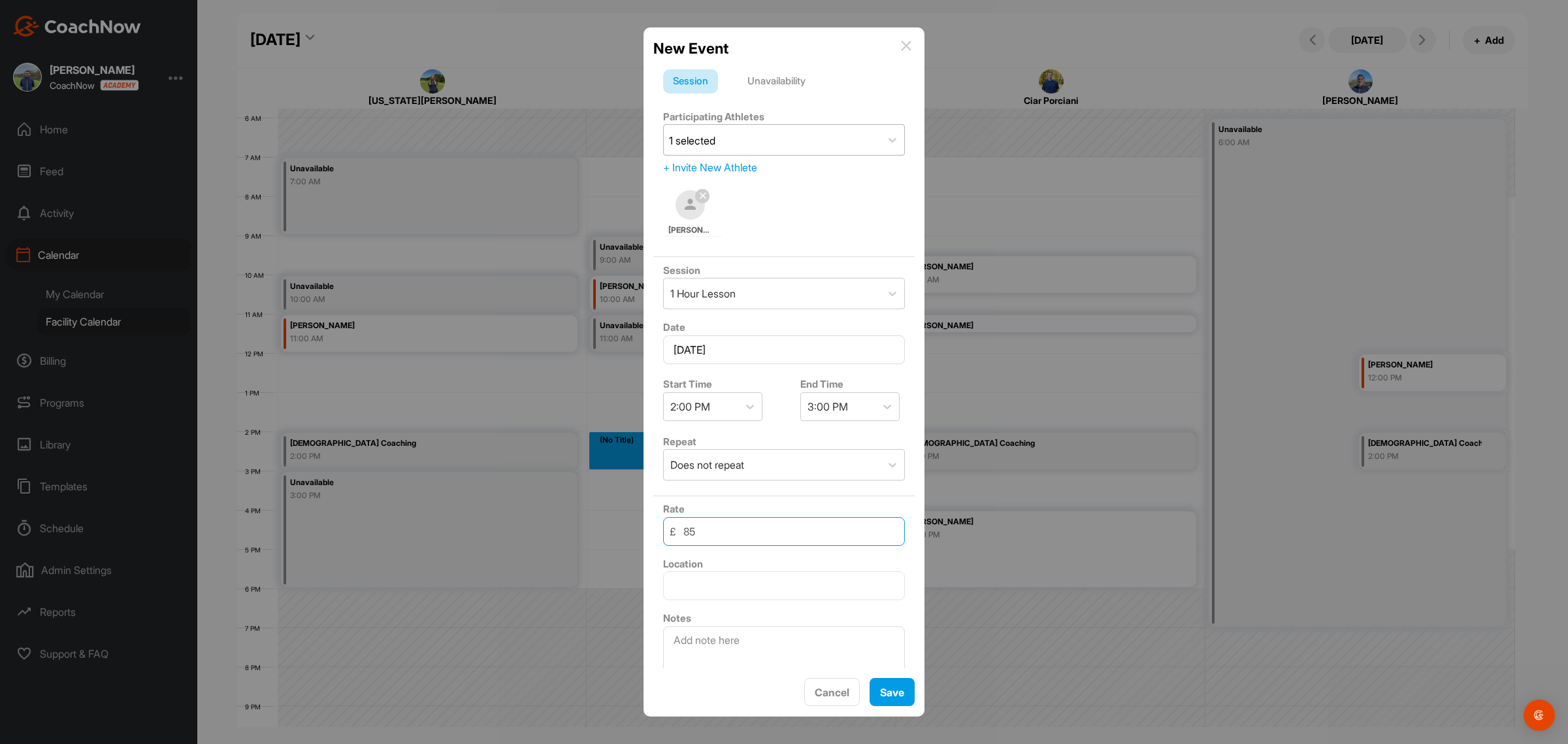
drag, startPoint x: 687, startPoint y: 527, endPoint x: 660, endPoint y: 528, distance: 27.0
click at [660, 528] on div "Rate £ 85" at bounding box center [784, 523] width 261 height 55
type input "50"
click at [688, 635] on textarea at bounding box center [784, 659] width 241 height 65
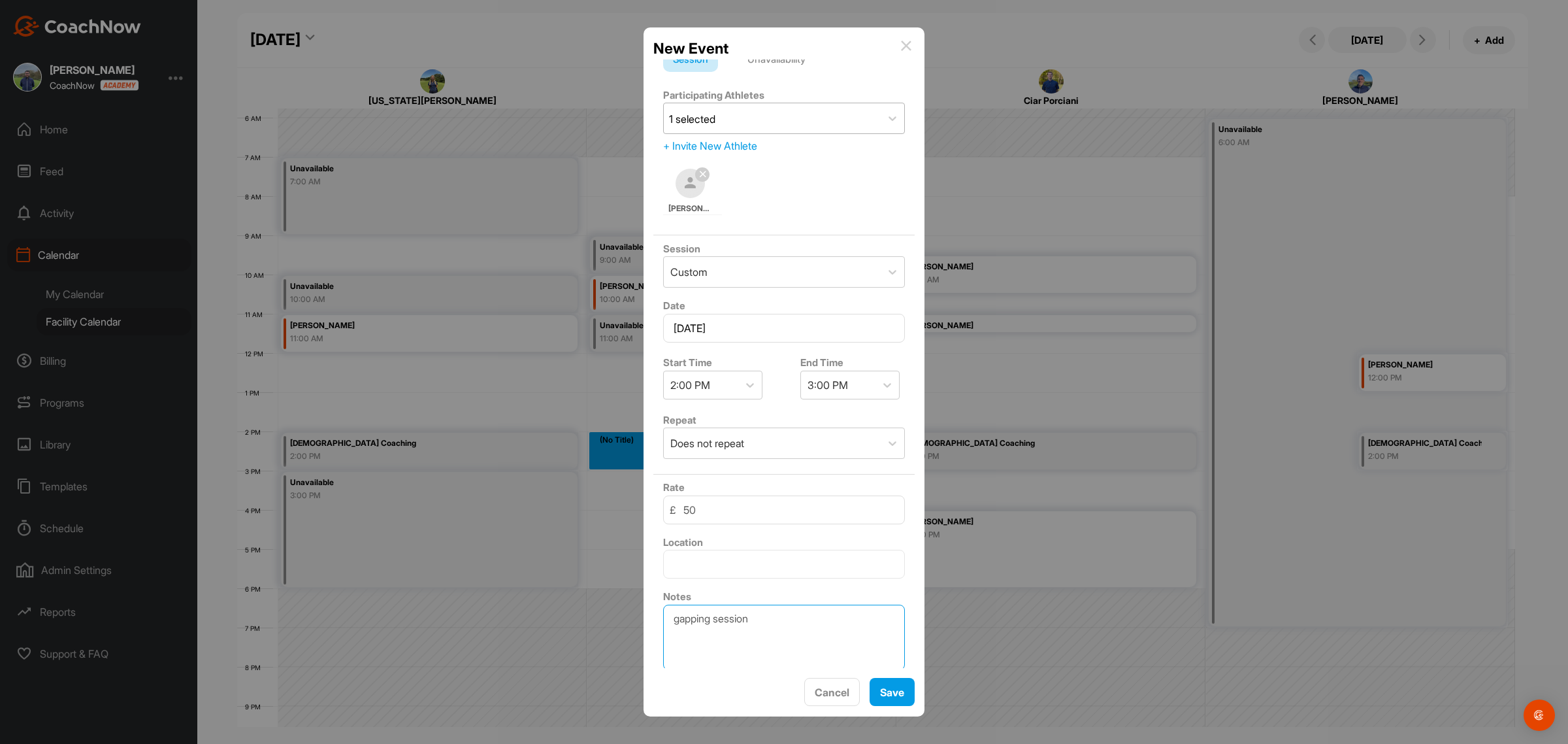
scroll to position [38, 0]
type textarea "gapping session"
click at [891, 691] on button "Save" at bounding box center [892, 692] width 45 height 28
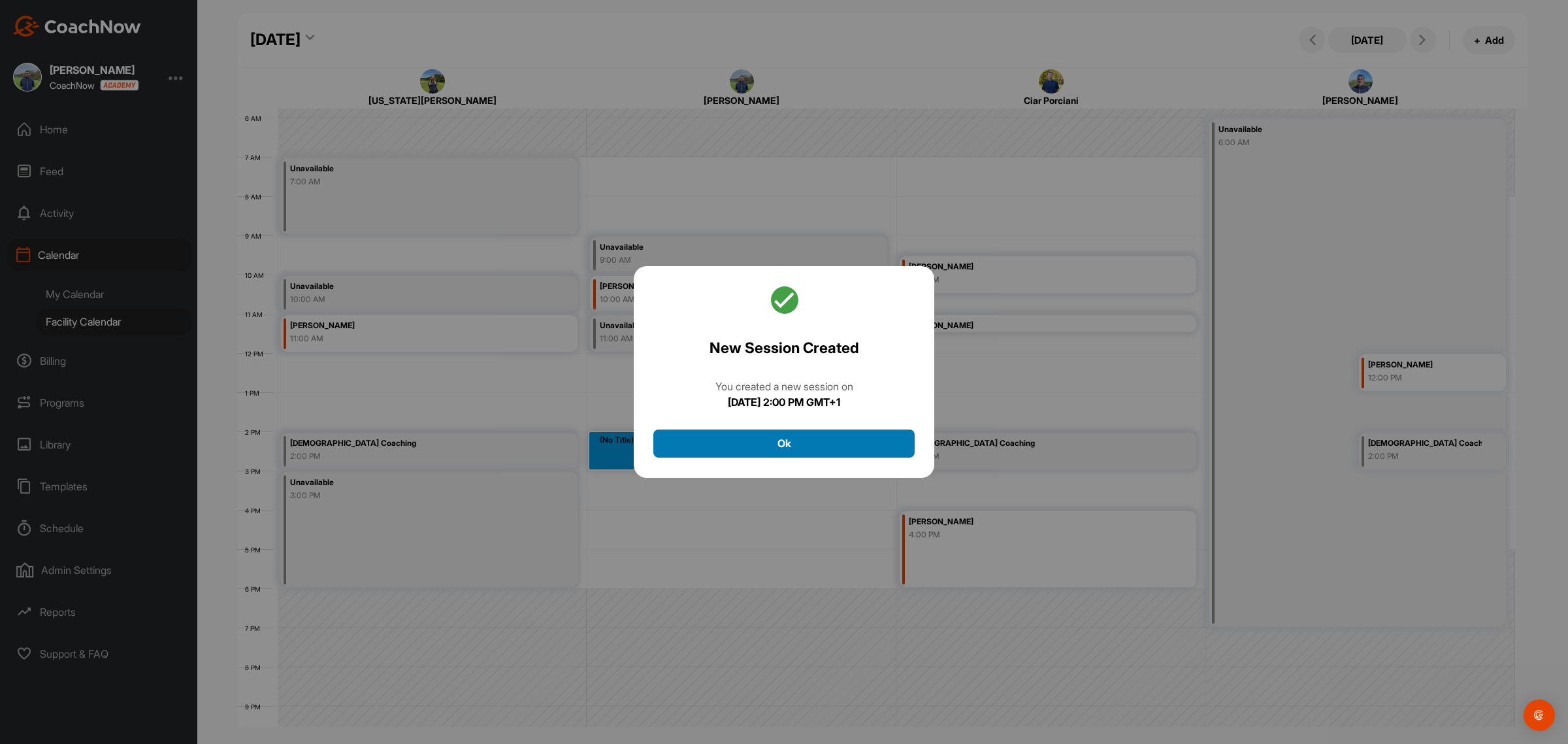
click at [819, 441] on button "Ok" at bounding box center [784, 443] width 261 height 28
